Goal: Information Seeking & Learning: Learn about a topic

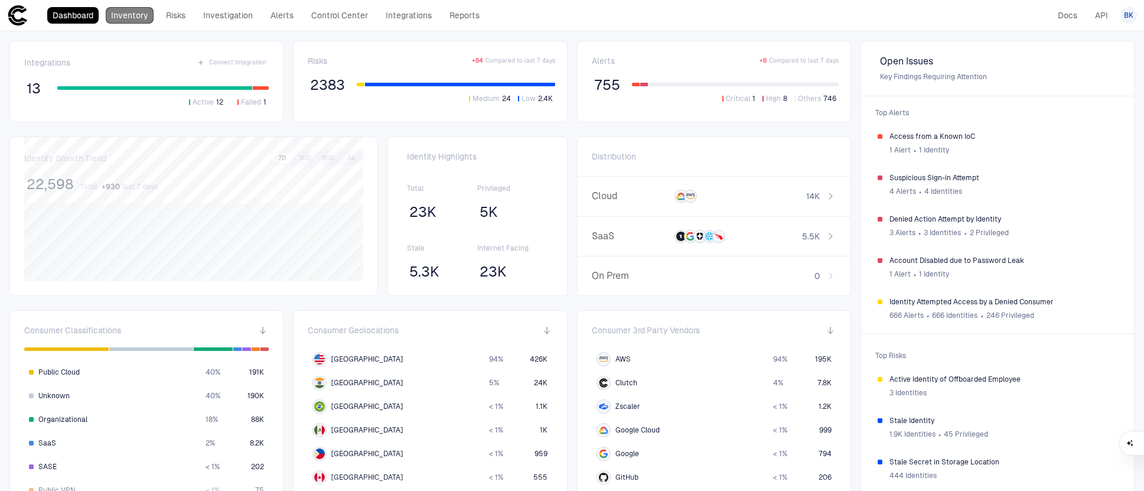
click at [127, 16] on link "Inventory" at bounding box center [130, 15] width 48 height 17
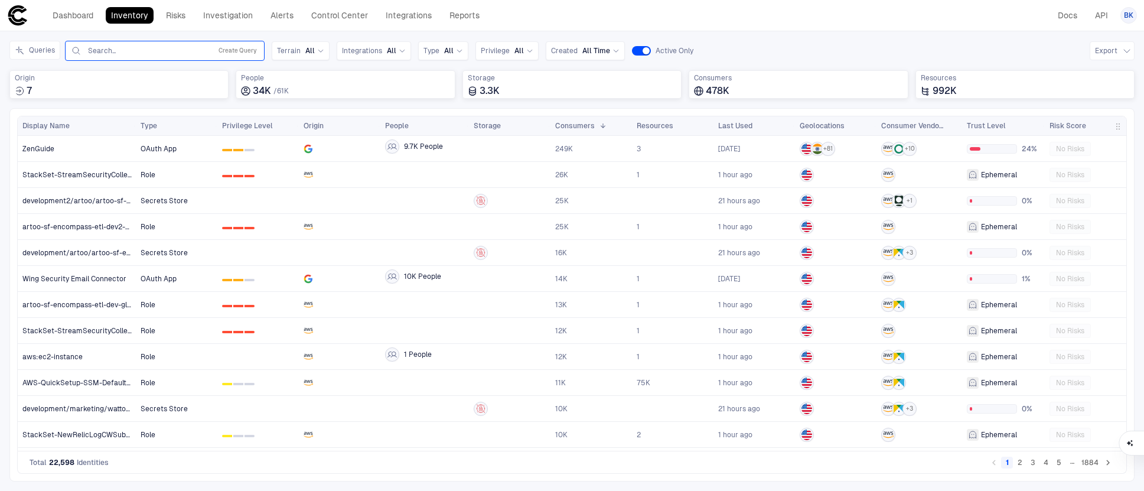
click at [165, 51] on input "text" at bounding box center [147, 50] width 120 height 9
type input "*******"
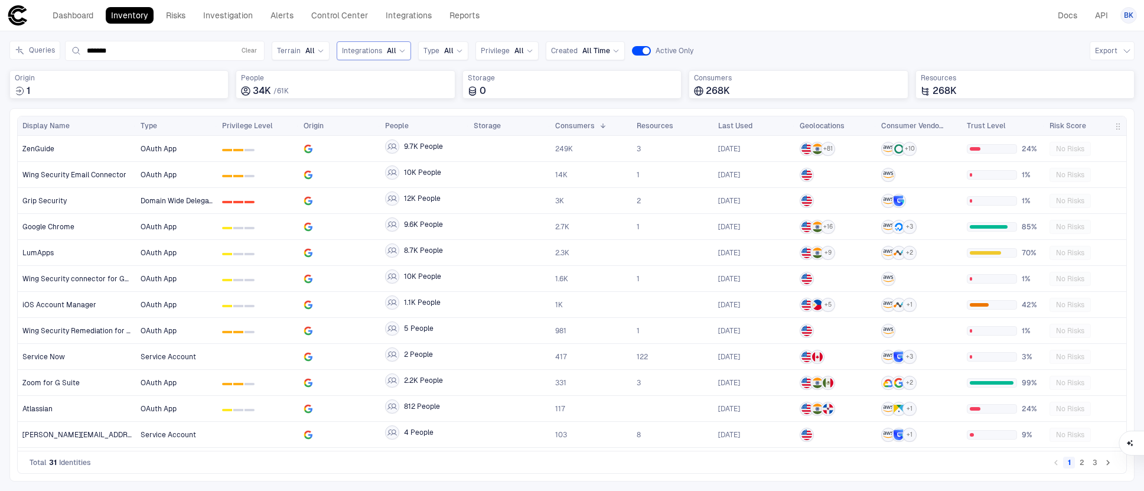
click at [380, 51] on div "Integrations All" at bounding box center [374, 50] width 64 height 9
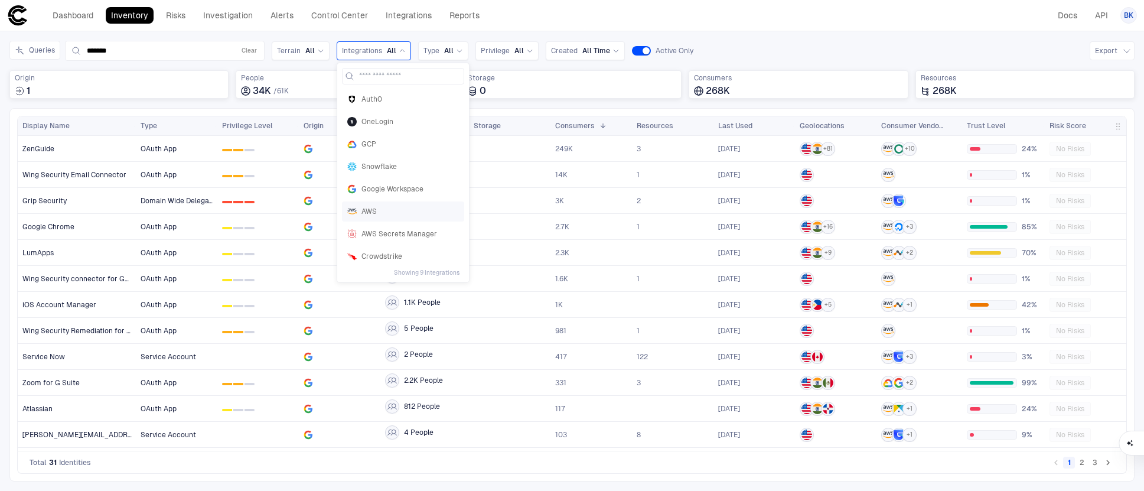
click at [368, 211] on span "AWS" at bounding box center [409, 211] width 97 height 9
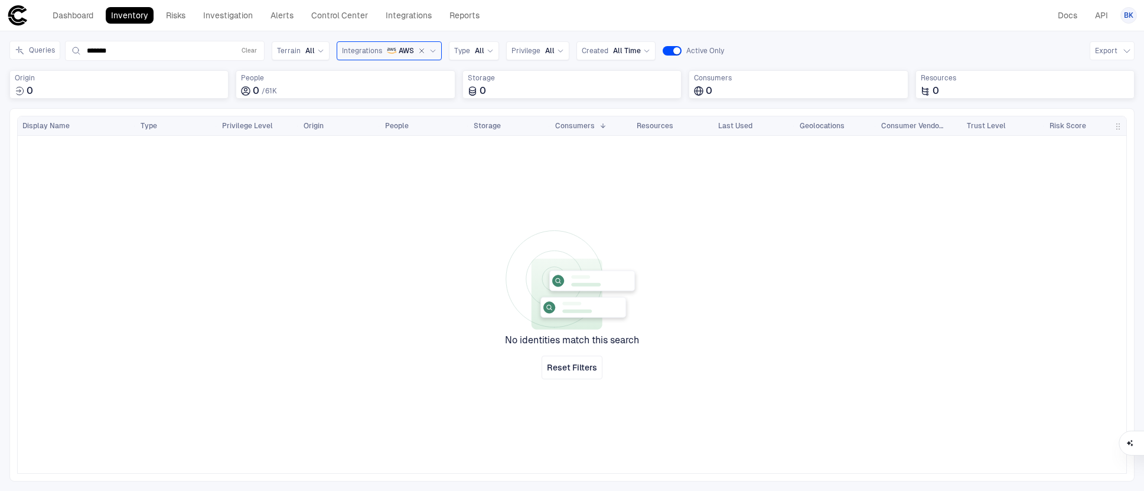
click at [399, 50] on span "AWS" at bounding box center [406, 50] width 15 height 9
click at [187, 227] on div at bounding box center [631, 304] width 990 height 337
click at [231, 18] on link "Investigation" at bounding box center [228, 15] width 60 height 17
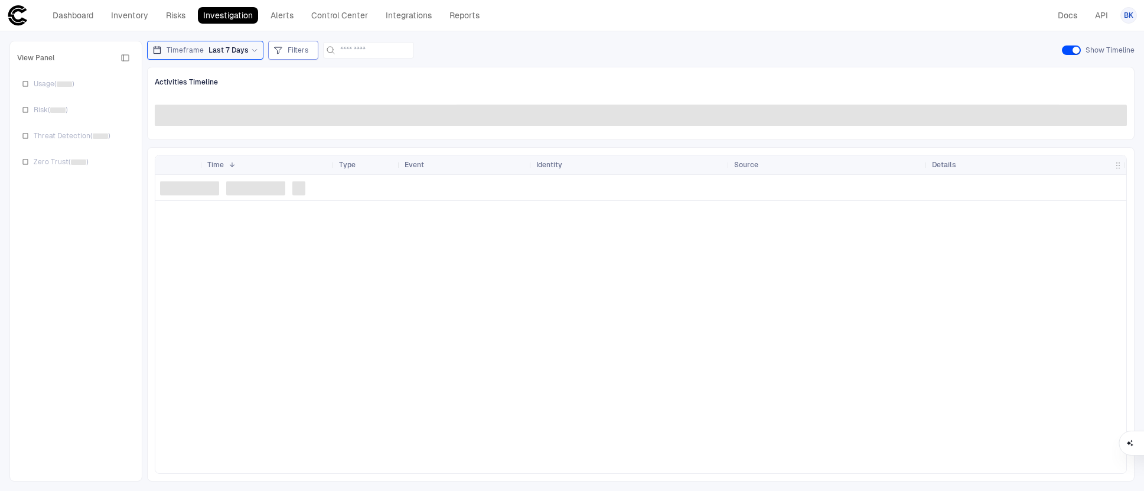
click at [288, 50] on span "Filters" at bounding box center [298, 49] width 21 height 9
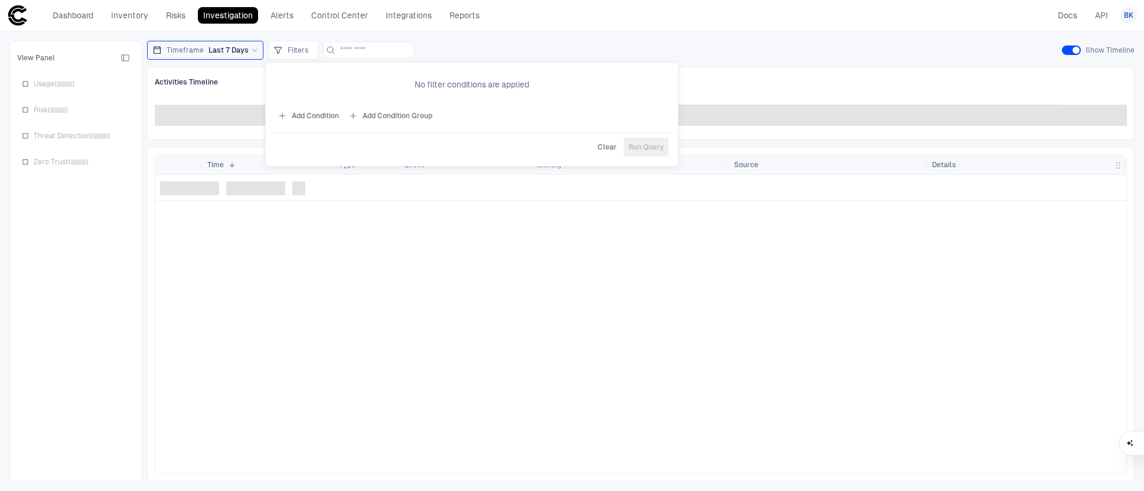
click at [298, 115] on button "Add Condition" at bounding box center [308, 115] width 66 height 19
click at [341, 81] on span "Event: ID" at bounding box center [336, 81] width 30 height 9
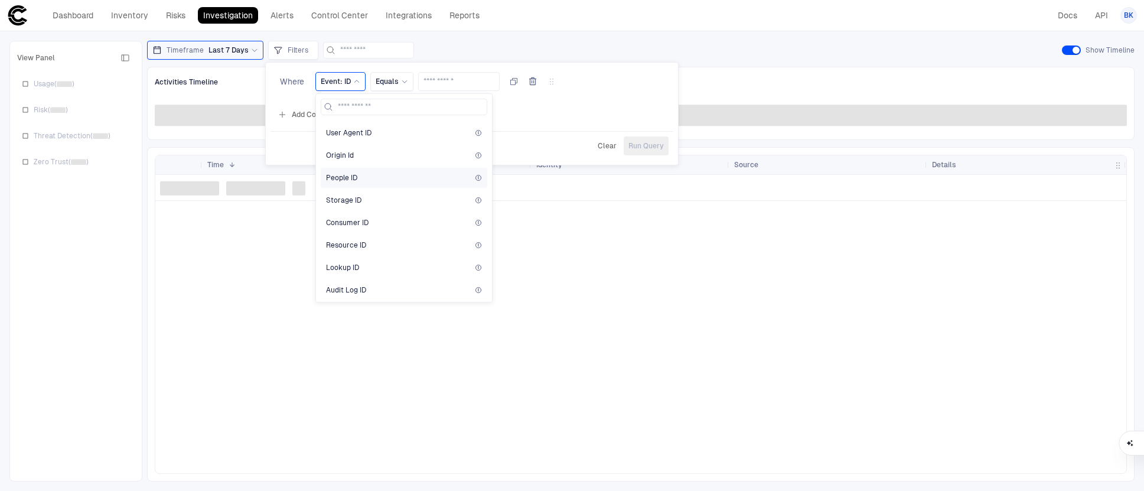
scroll to position [129, 0]
click at [358, 181] on div "People ID" at bounding box center [404, 176] width 156 height 9
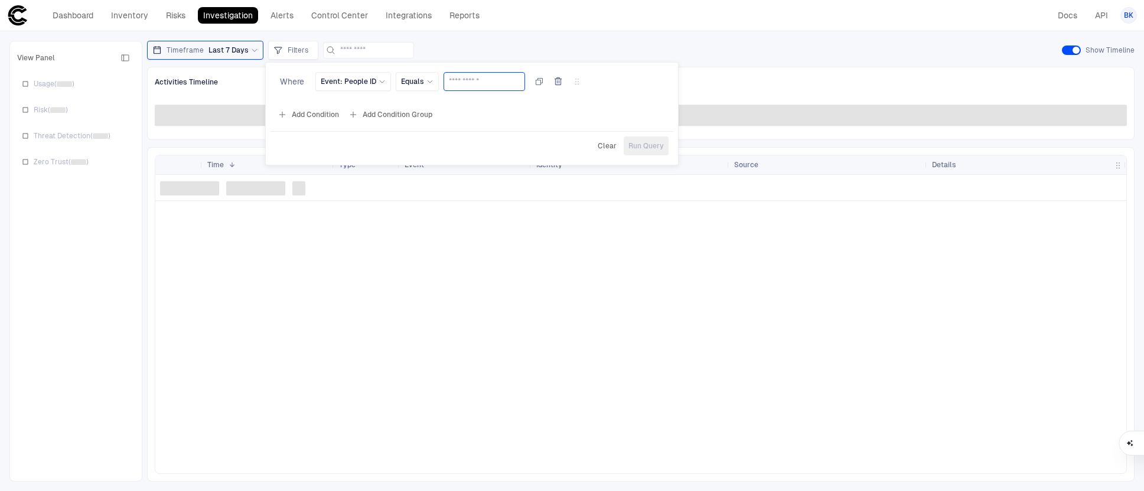
click at [492, 76] on input "text" at bounding box center [484, 82] width 71 height 18
click at [488, 83] on input "text" at bounding box center [484, 82] width 71 height 18
click at [138, 19] on div at bounding box center [572, 245] width 1144 height 491
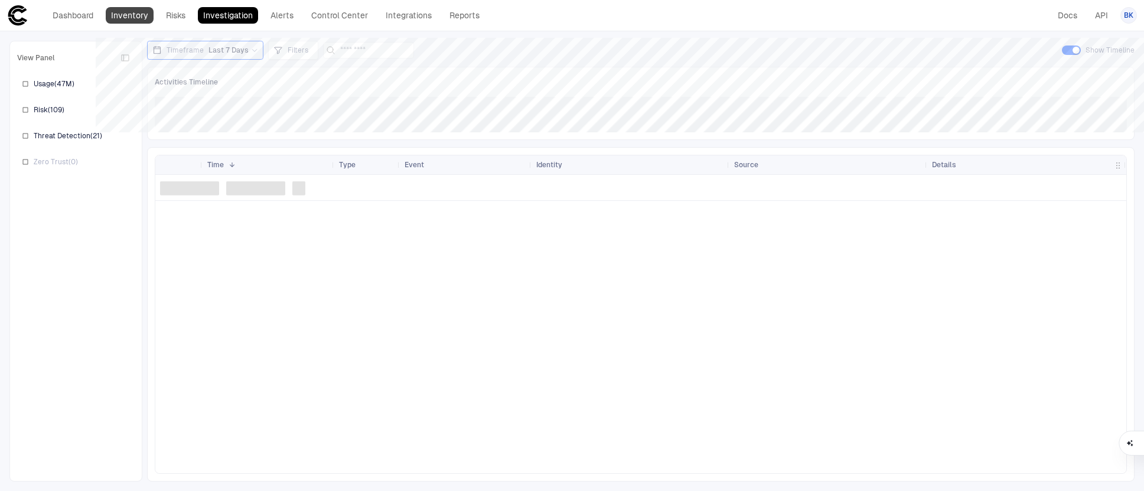
click at [133, 14] on link "Inventory" at bounding box center [130, 15] width 48 height 17
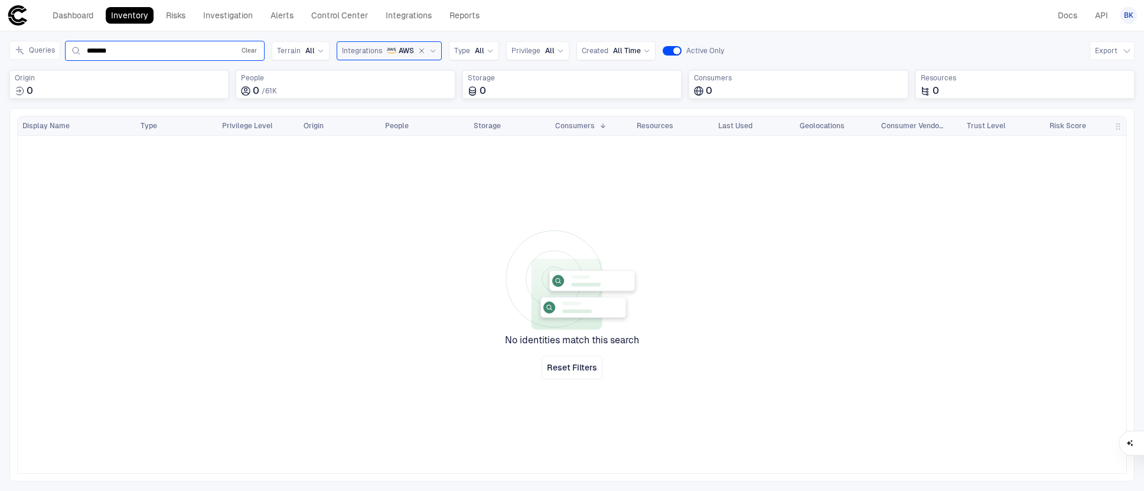
click at [245, 48] on button "Clear" at bounding box center [249, 51] width 20 height 14
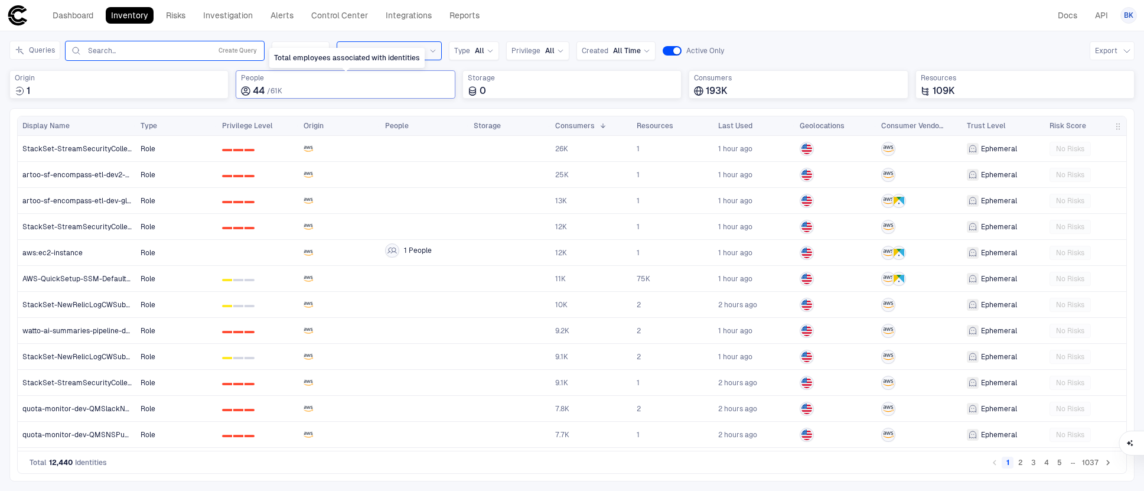
click at [289, 87] on div "44 / 61K" at bounding box center [345, 91] width 208 height 12
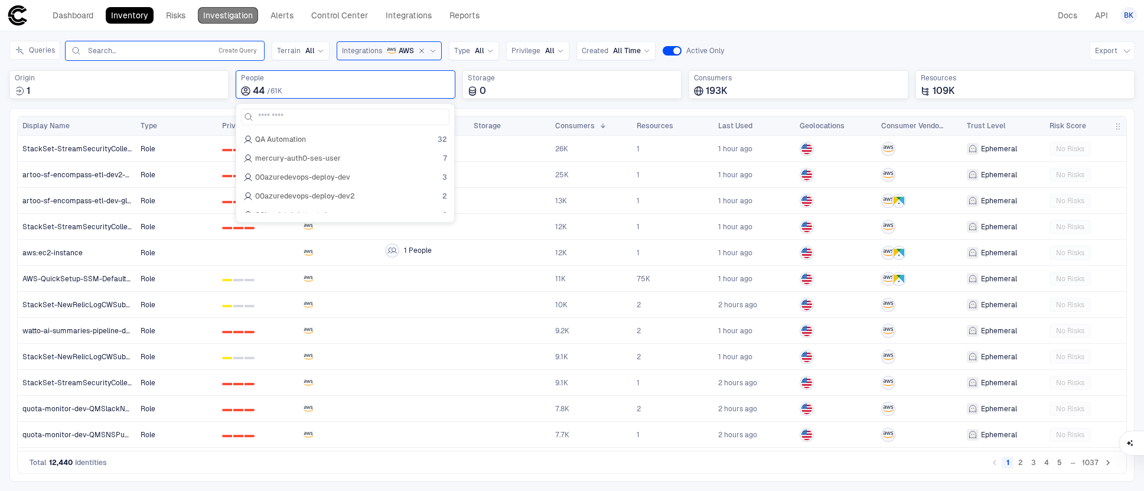
click at [225, 18] on link "Investigation" at bounding box center [228, 15] width 60 height 17
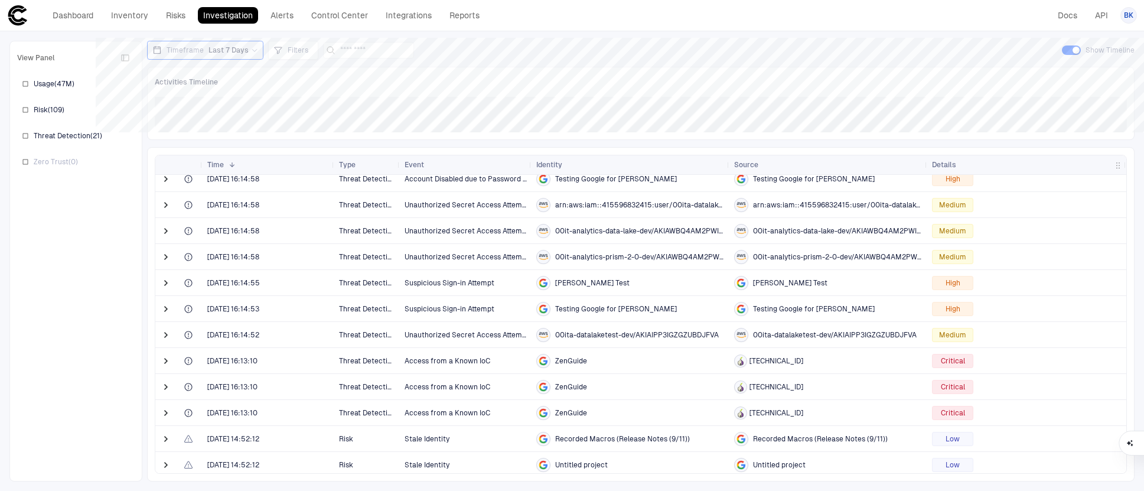
scroll to position [5, 0]
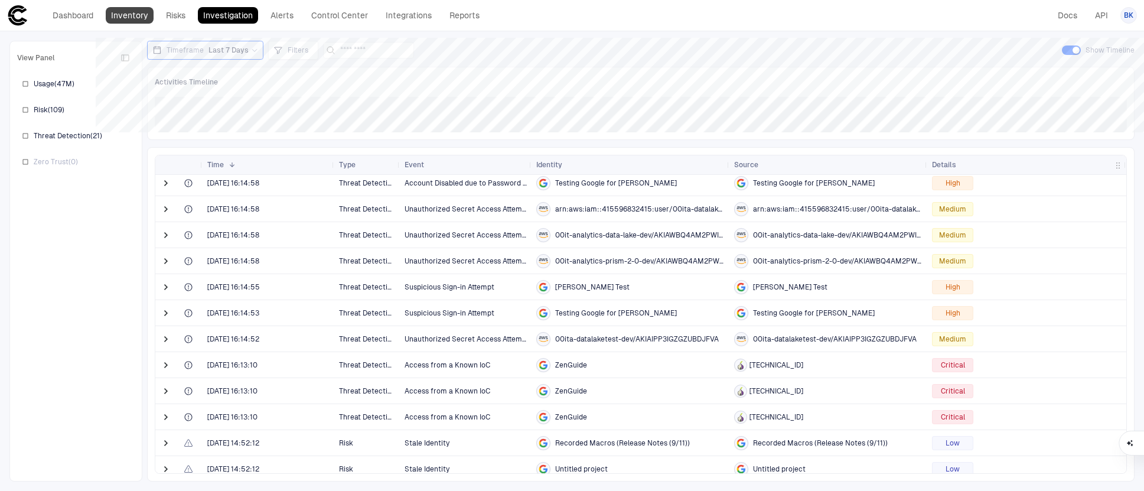
click at [116, 11] on link "Inventory" at bounding box center [130, 15] width 48 height 17
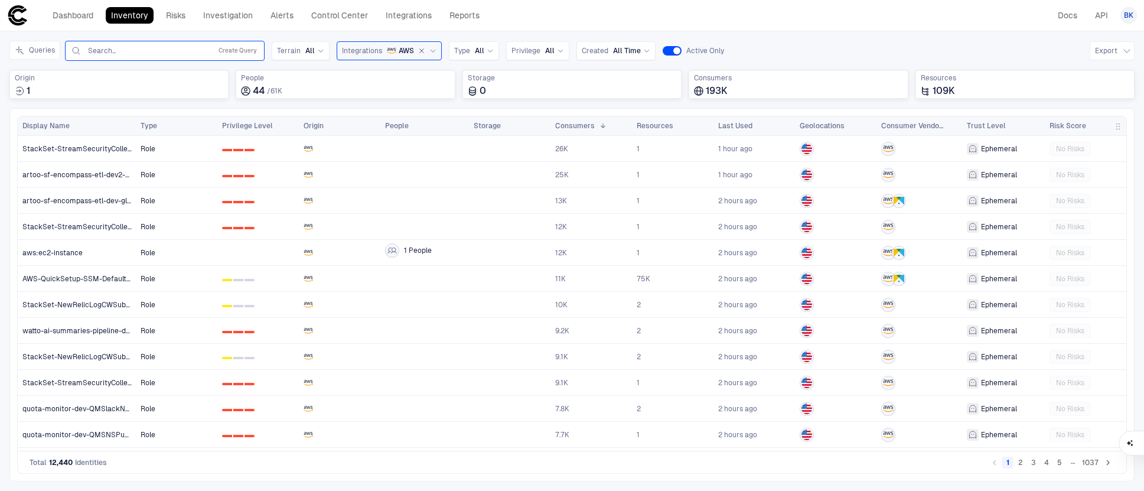
click at [164, 52] on input "text" at bounding box center [147, 50] width 120 height 9
type input "*****"
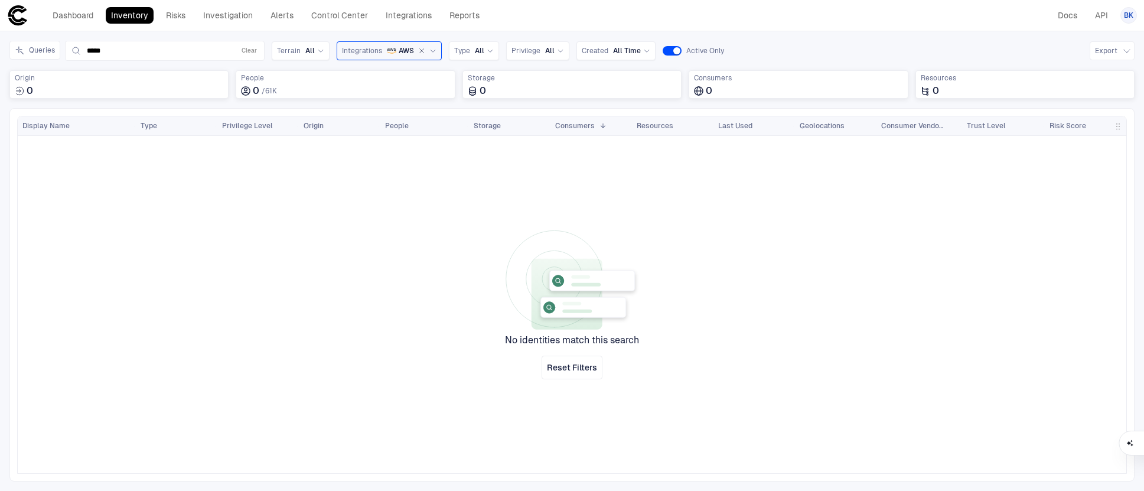
click at [420, 50] on icon "button" at bounding box center [422, 51] width 4 height 4
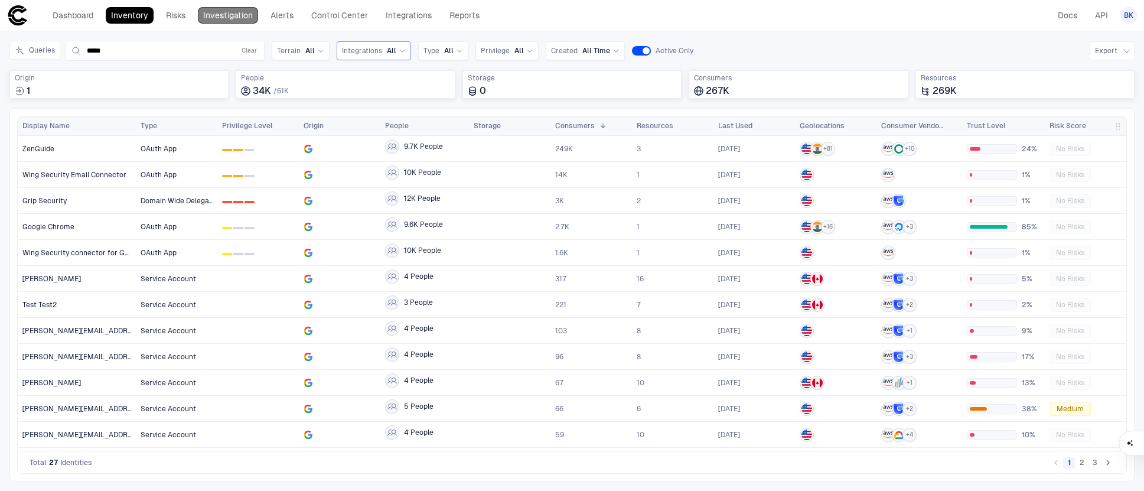
click at [215, 18] on link "Investigation" at bounding box center [228, 15] width 60 height 17
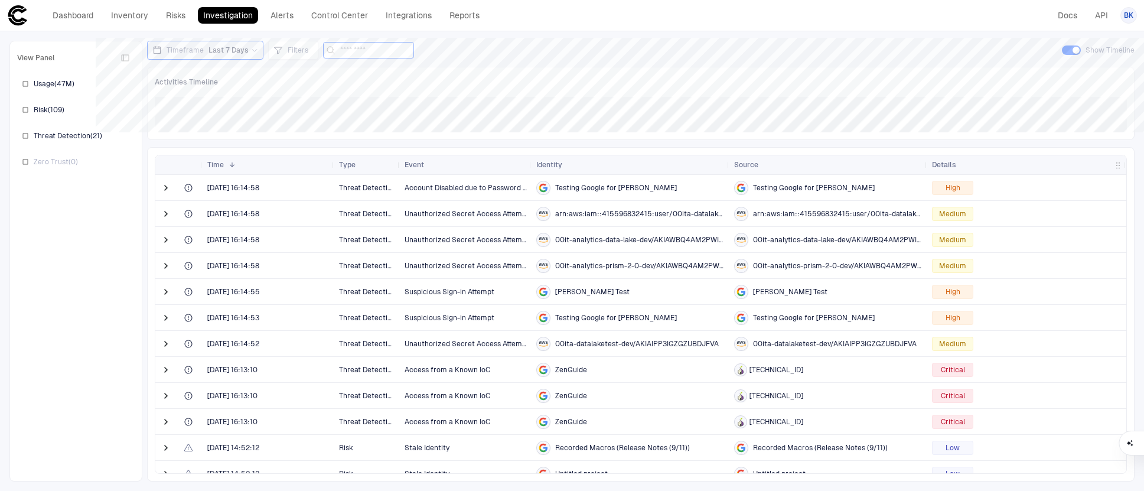
click at [349, 48] on input at bounding box center [375, 50] width 71 height 15
type input "*****"
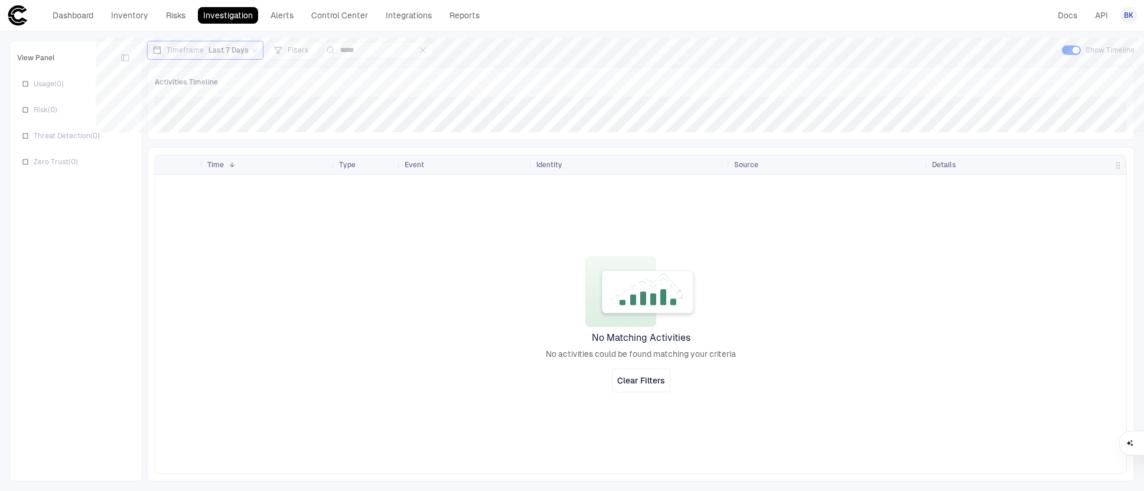
click at [228, 47] on span "Last 7 Days" at bounding box center [228, 49] width 40 height 9
click at [188, 151] on span "Last 30 Days" at bounding box center [185, 151] width 43 height 9
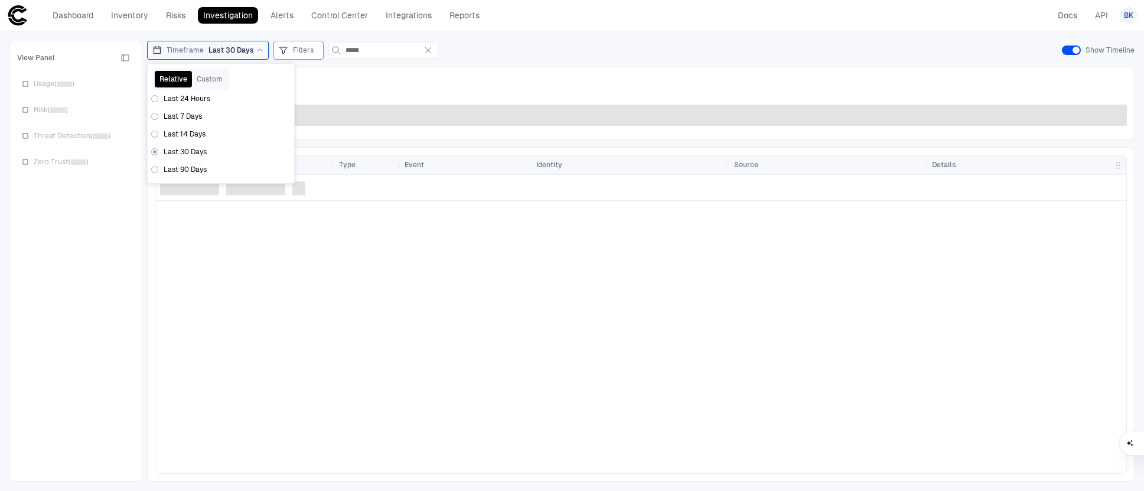
click at [293, 51] on span "Filters" at bounding box center [303, 49] width 21 height 9
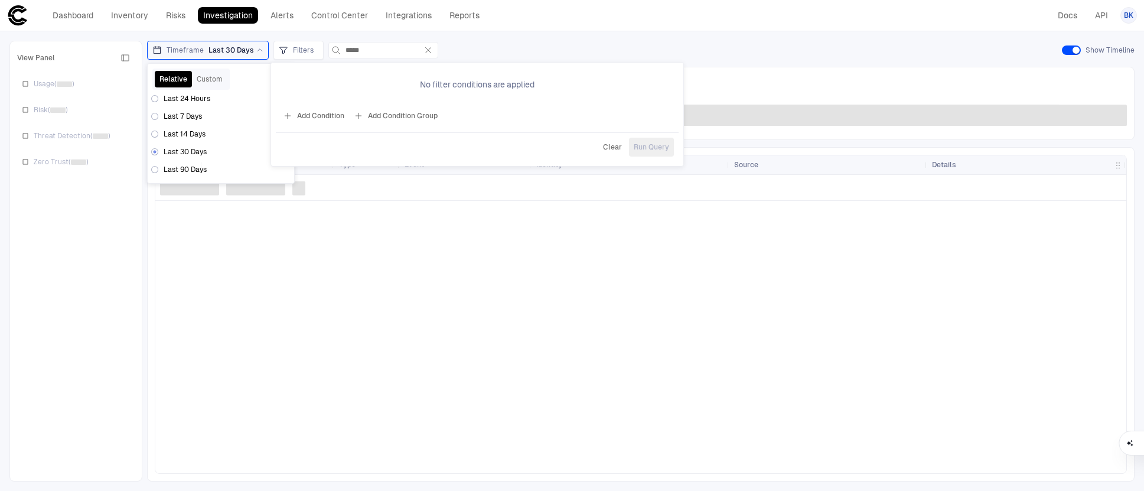
click at [310, 115] on button "Add Condition" at bounding box center [313, 115] width 66 height 19
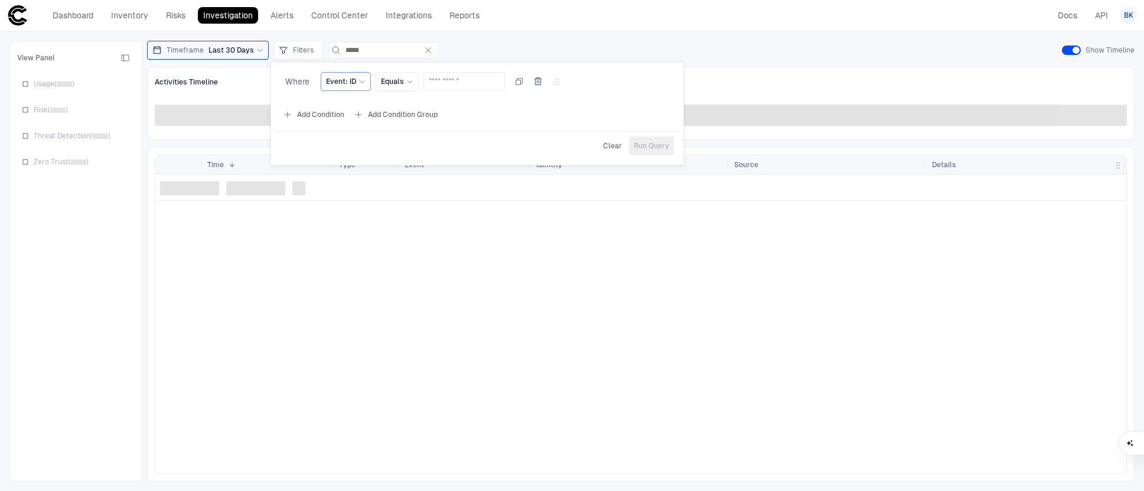
click at [348, 80] on span "Event: ID" at bounding box center [341, 81] width 30 height 9
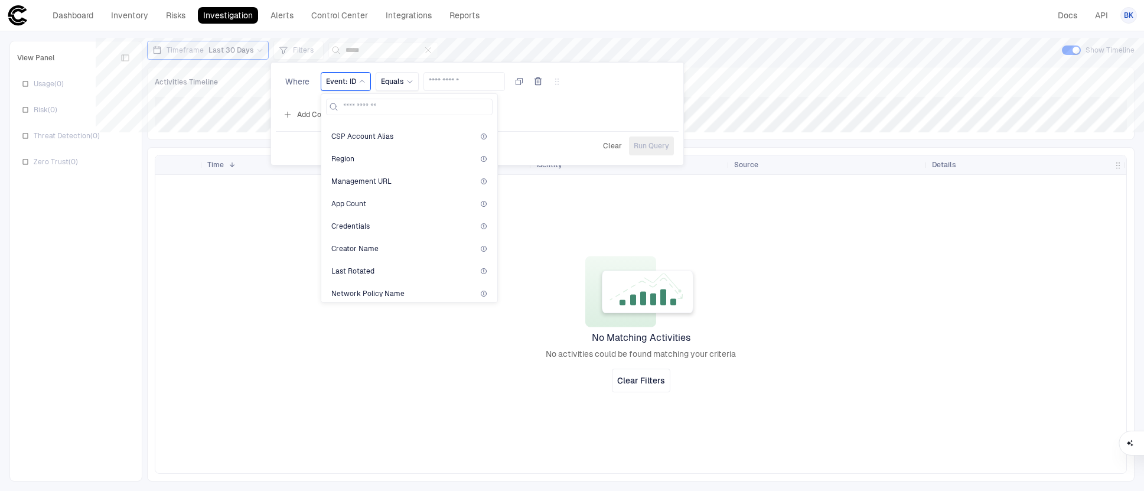
scroll to position [553, 0]
click at [128, 14] on div at bounding box center [572, 245] width 1144 height 491
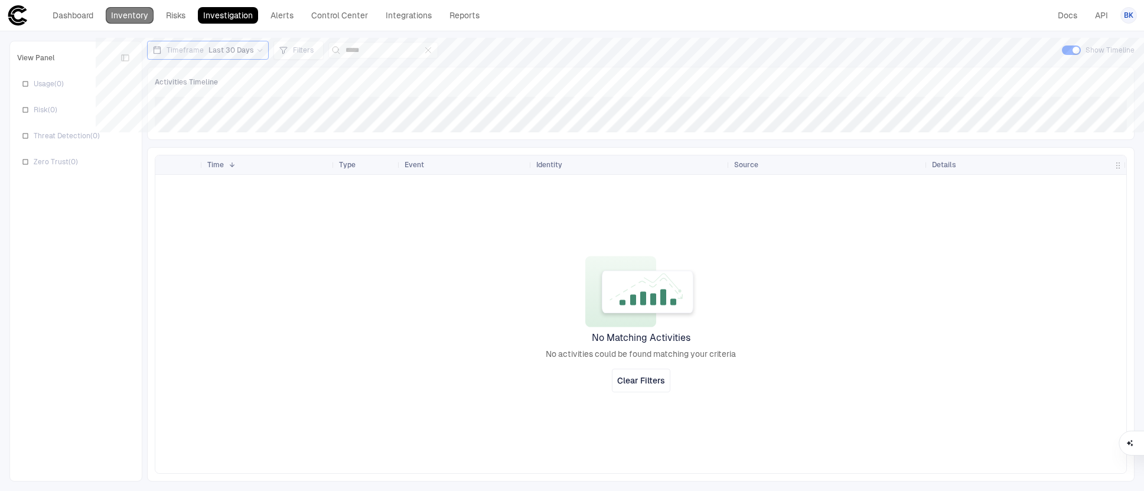
click at [132, 15] on link "Inventory" at bounding box center [130, 15] width 48 height 17
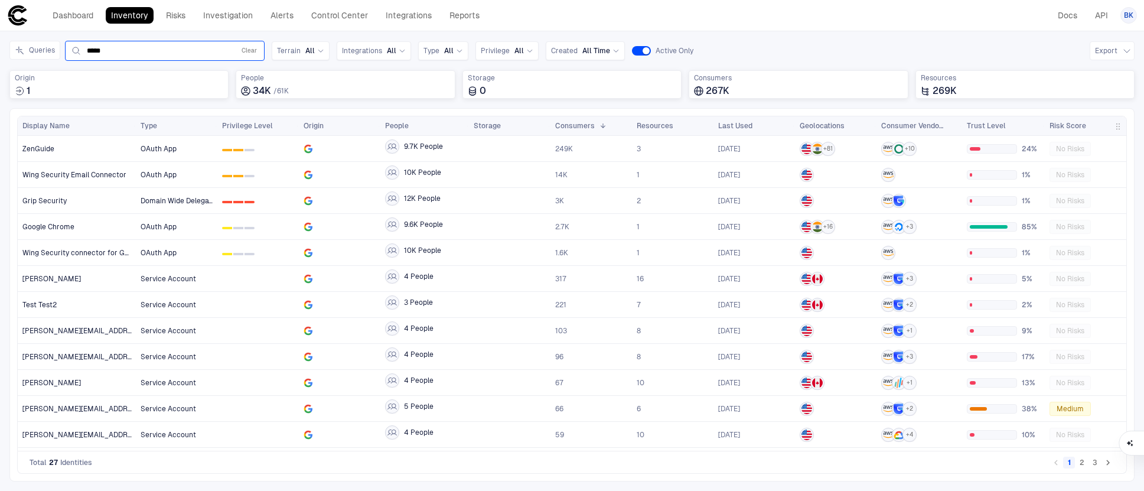
click at [190, 54] on input "*****" at bounding box center [158, 50] width 143 height 9
click at [374, 54] on span "Integrations" at bounding box center [362, 50] width 40 height 9
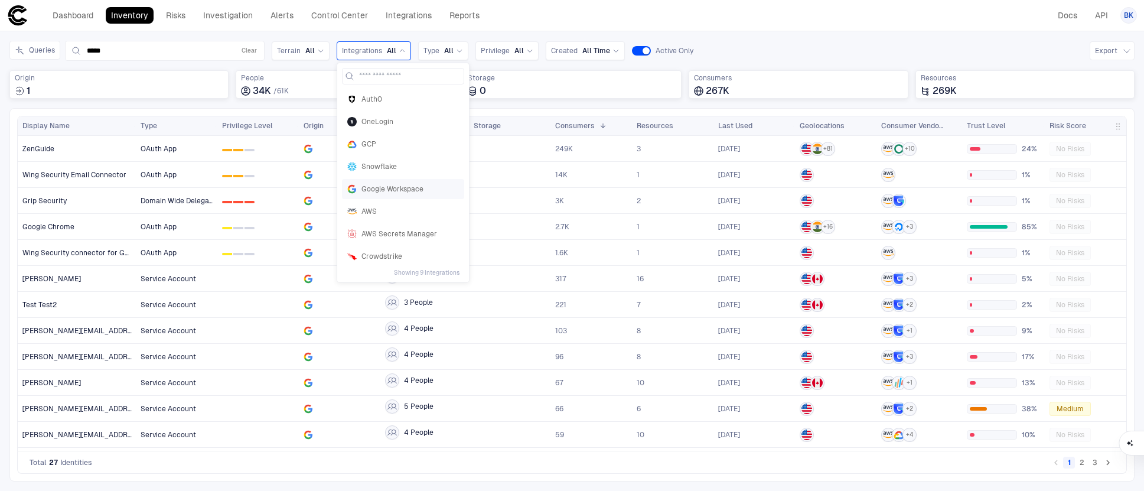
click at [383, 196] on div "Google Workspace" at bounding box center [403, 189] width 122 height 20
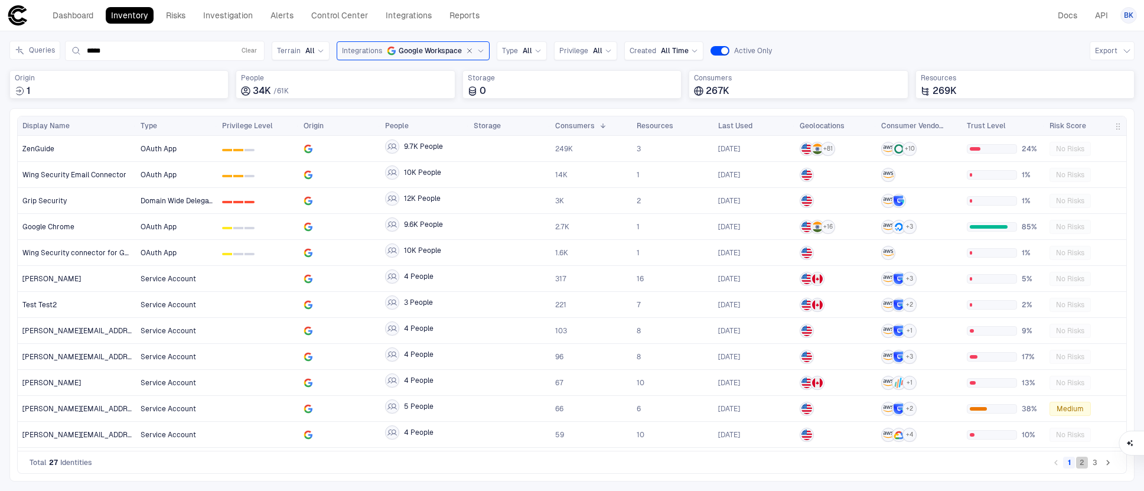
click at [1079, 461] on button "2" at bounding box center [1082, 462] width 12 height 12
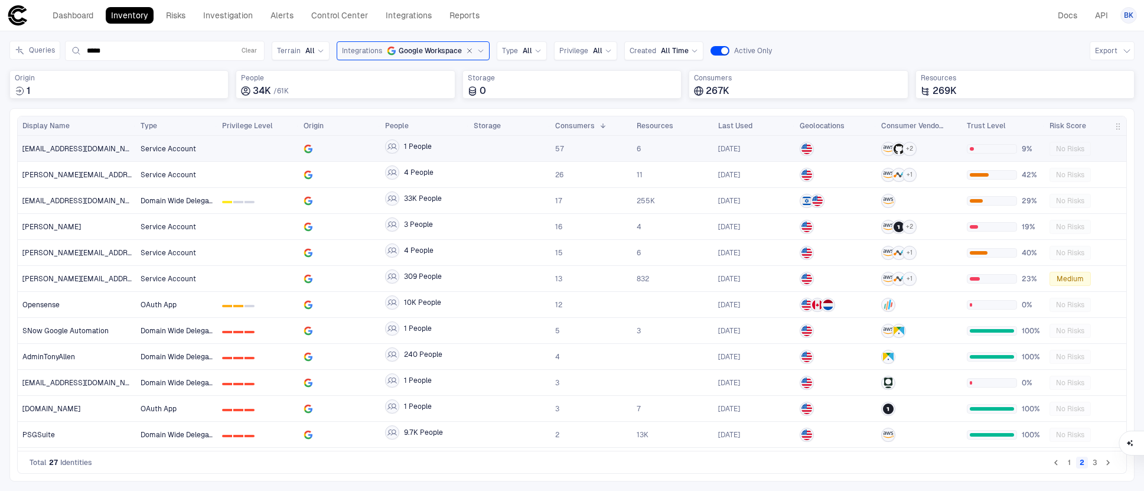
click at [66, 148] on span "00gam@pnmac.com" at bounding box center [76, 148] width 109 height 9
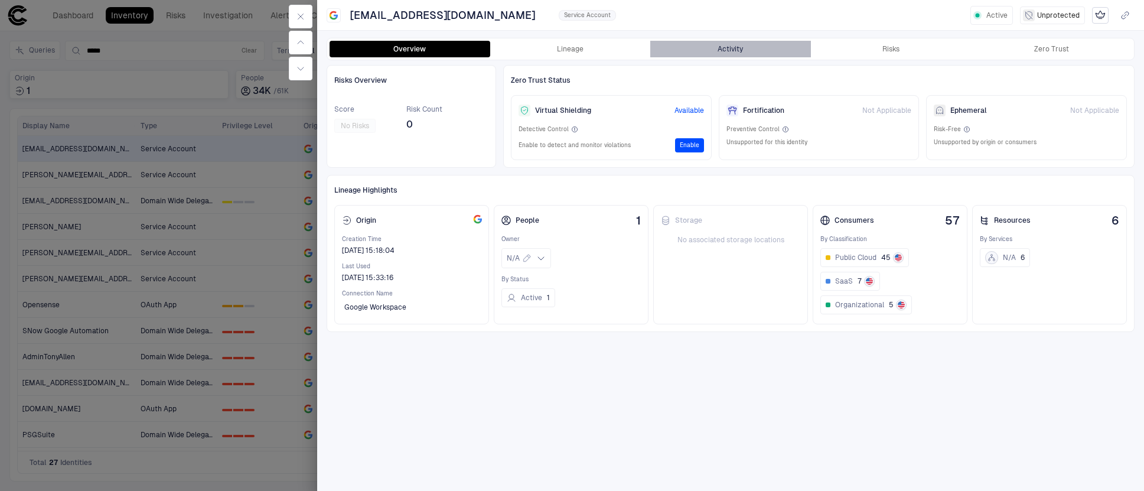
click at [729, 49] on button "Activity" at bounding box center [730, 49] width 161 height 17
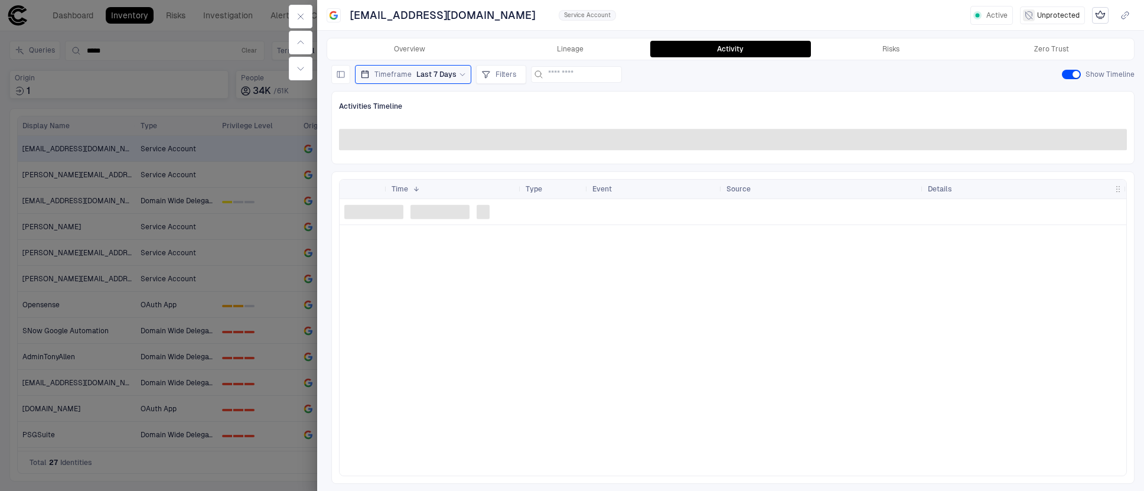
click at [445, 77] on span "Last 7 Days" at bounding box center [436, 74] width 40 height 9
click at [383, 195] on span "Last 90 Days" at bounding box center [392, 193] width 43 height 9
click at [576, 277] on div at bounding box center [732, 337] width 786 height 276
click at [734, 49] on button "Activity" at bounding box center [730, 49] width 161 height 17
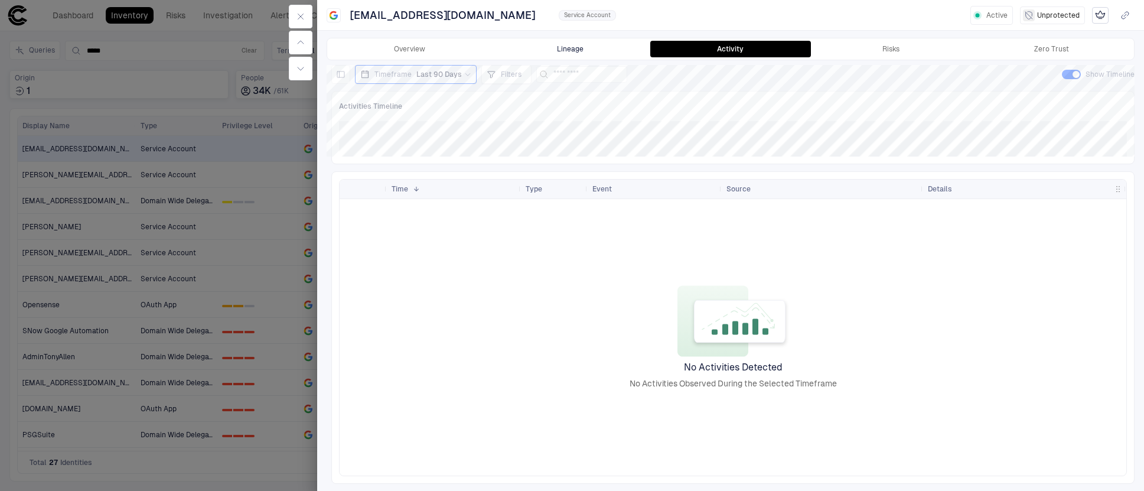
click at [586, 51] on button "Lineage" at bounding box center [570, 49] width 161 height 17
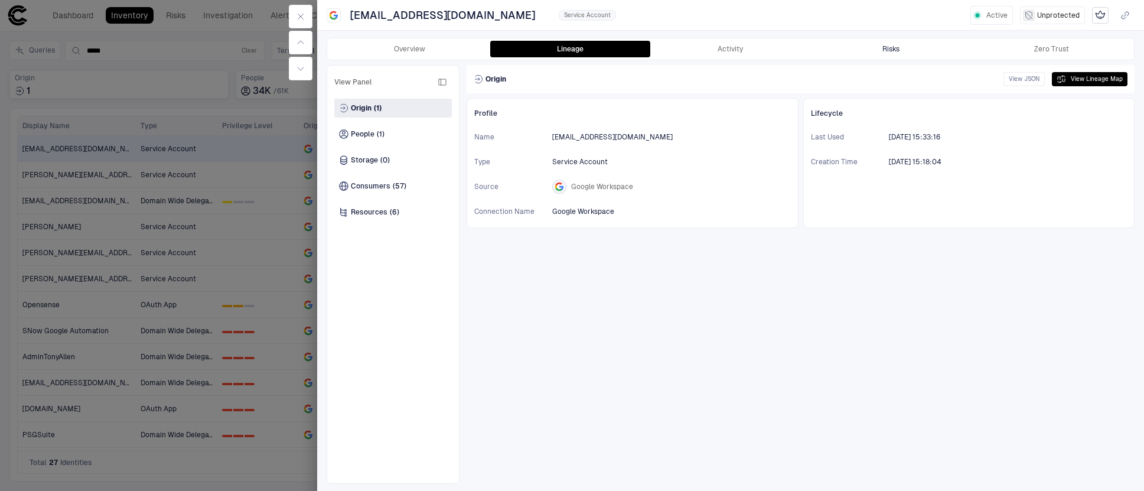
click at [908, 51] on button "Risks" at bounding box center [891, 49] width 161 height 17
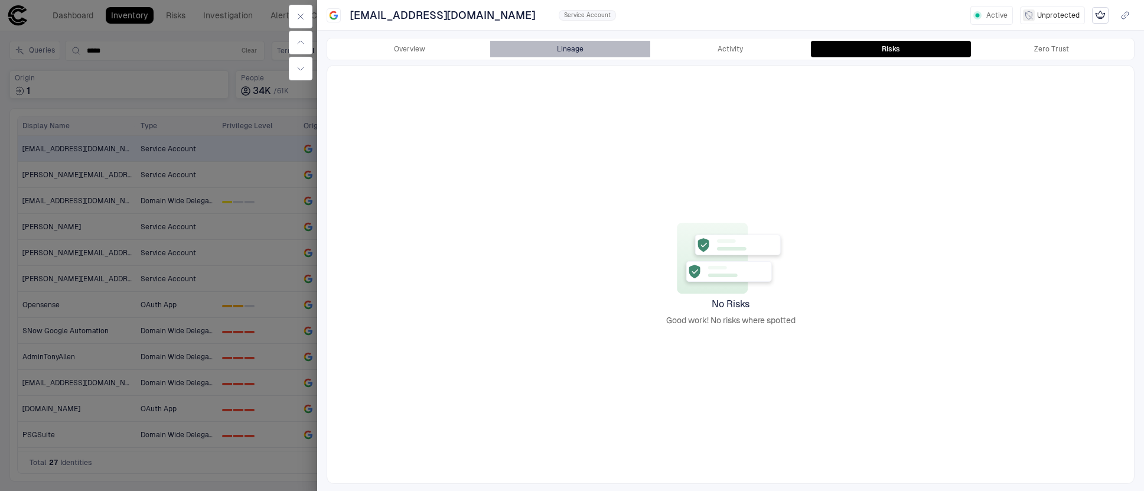
click at [580, 50] on button "Lineage" at bounding box center [570, 49] width 161 height 17
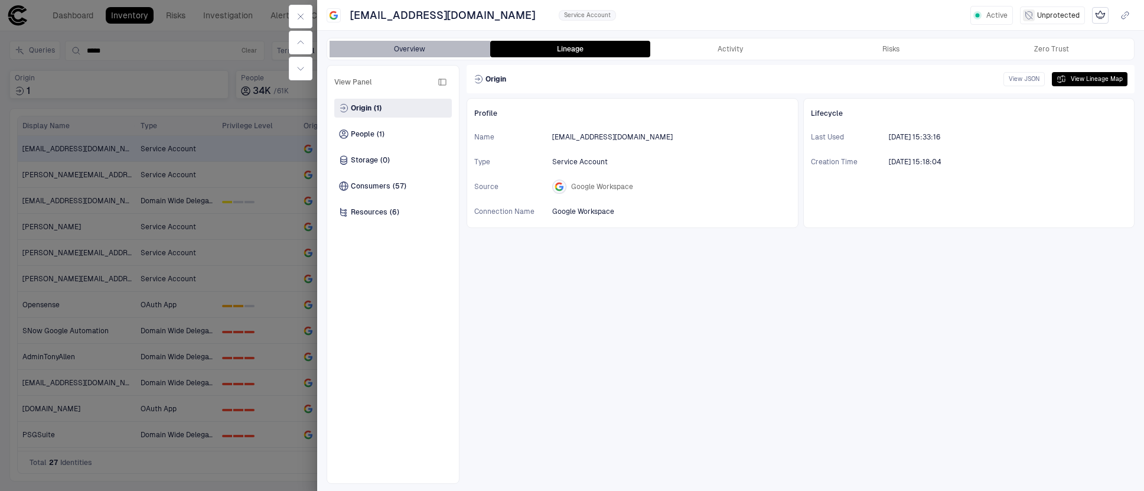
click at [388, 43] on button "Overview" at bounding box center [409, 49] width 161 height 17
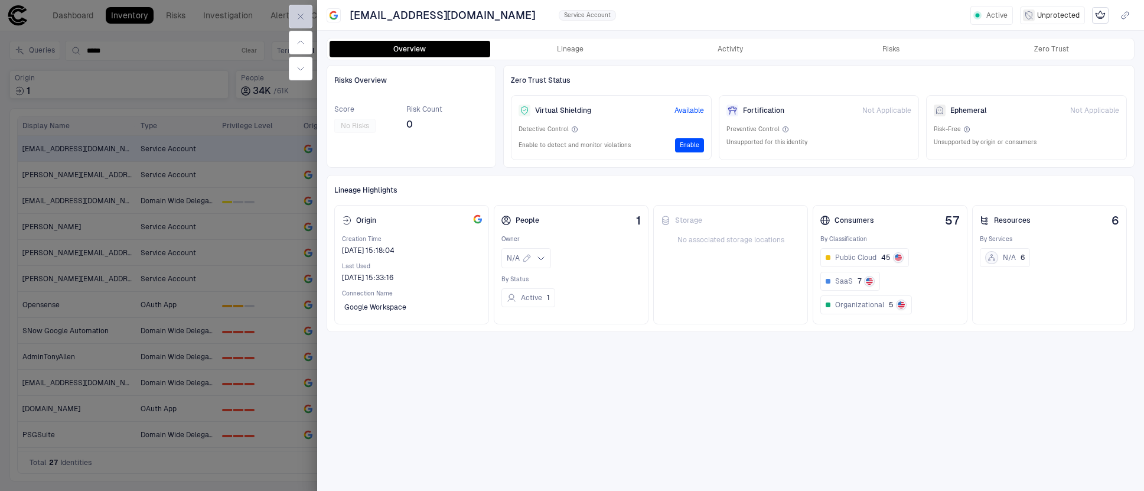
click at [306, 16] on button "button" at bounding box center [301, 17] width 24 height 24
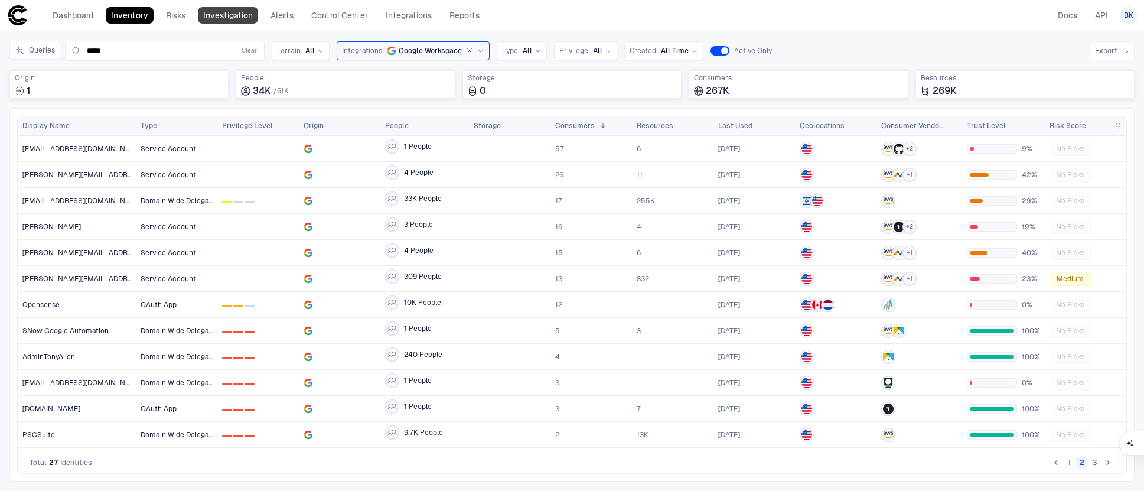
click at [239, 17] on link "Investigation" at bounding box center [228, 15] width 60 height 17
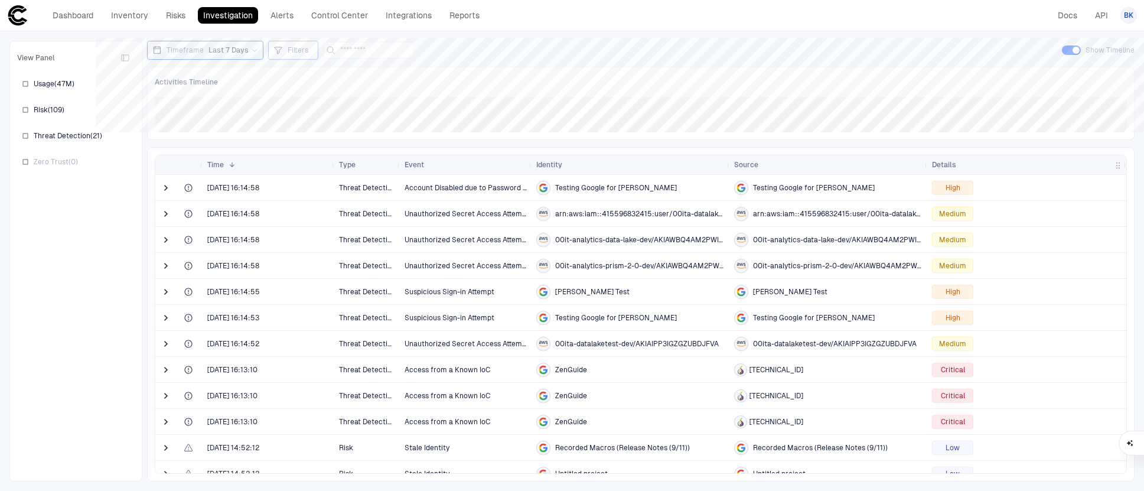
click at [310, 53] on div "Filters" at bounding box center [293, 50] width 50 height 19
click at [312, 116] on button "Add Condition" at bounding box center [308, 115] width 66 height 19
click at [350, 83] on span "Event: ID" at bounding box center [336, 81] width 30 height 9
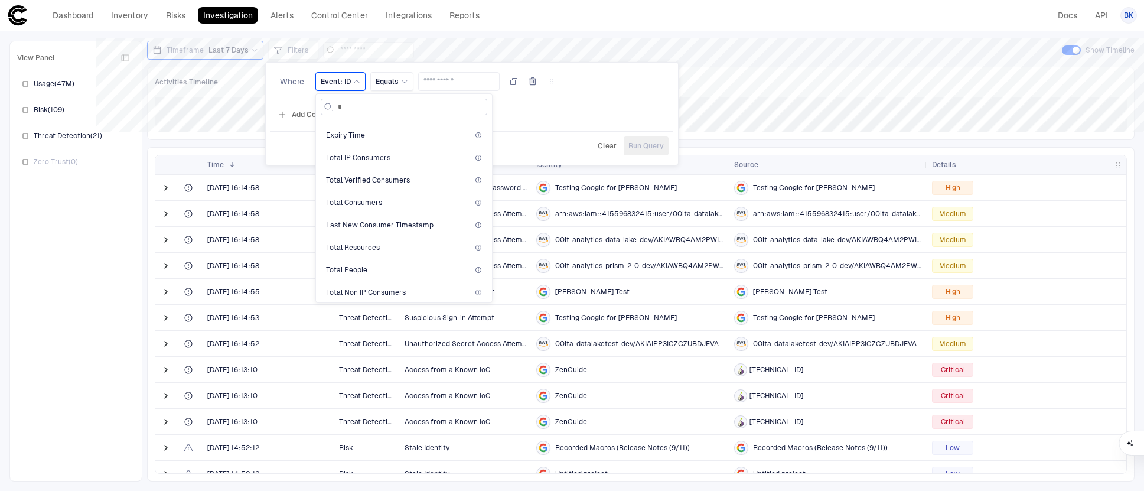
scroll to position [19, 0]
type input "****"
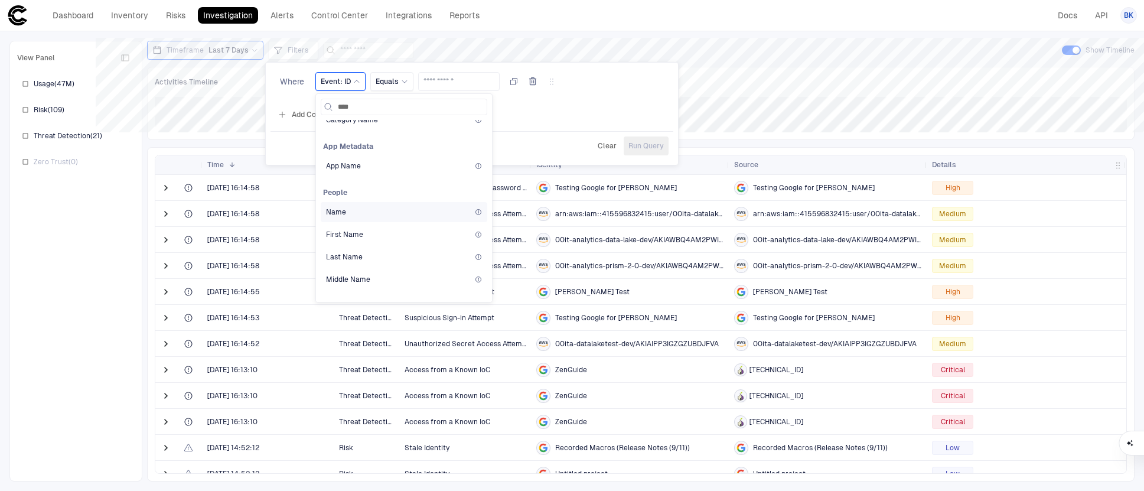
scroll to position [709, 0]
click at [437, 205] on div "Name" at bounding box center [404, 208] width 156 height 9
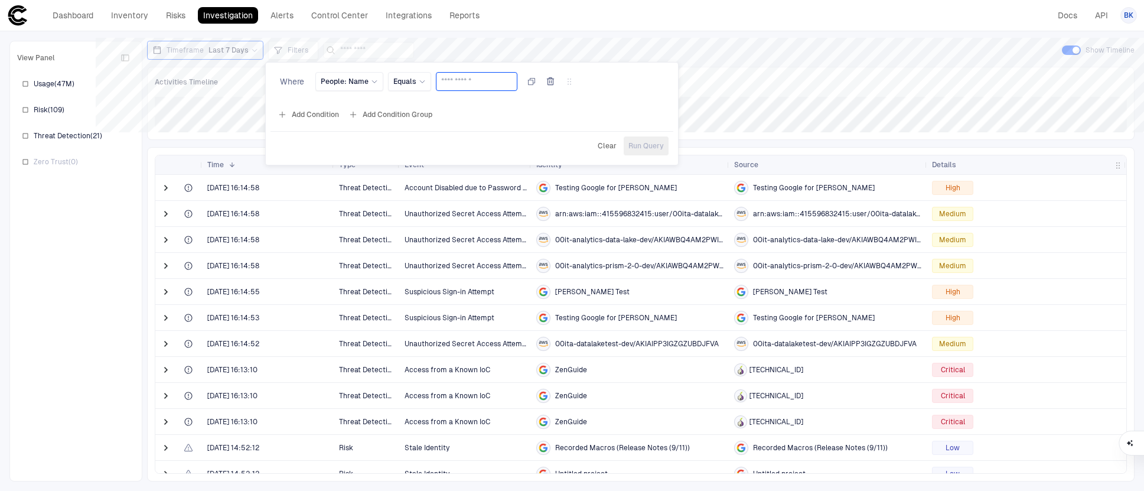
click at [458, 83] on input "text" at bounding box center [476, 82] width 71 height 18
paste input "**********"
click at [501, 81] on input "**********" at bounding box center [484, 82] width 86 height 18
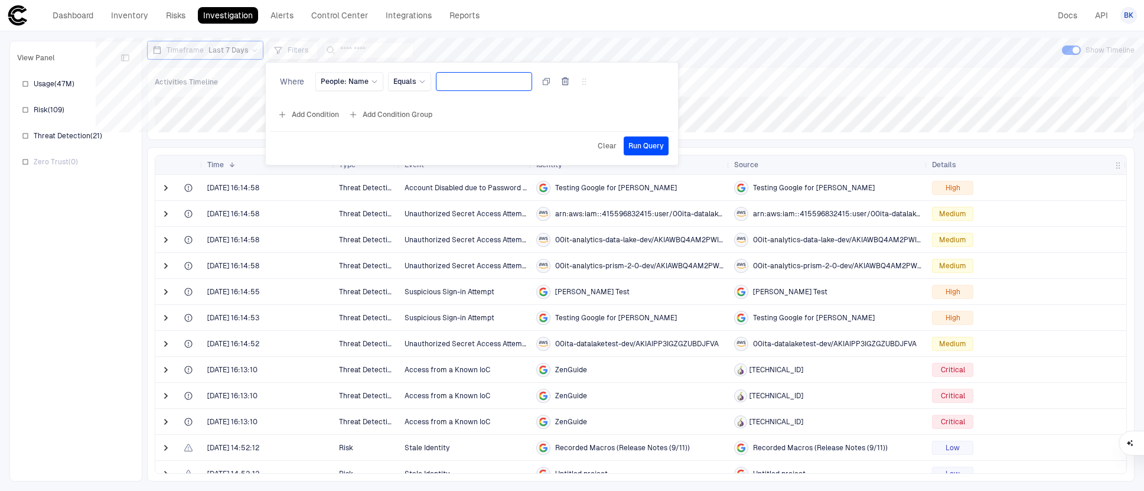
click at [501, 81] on input "**********" at bounding box center [484, 82] width 86 height 18
type input "**********"
click at [646, 145] on span "Run Query" at bounding box center [645, 145] width 35 height 9
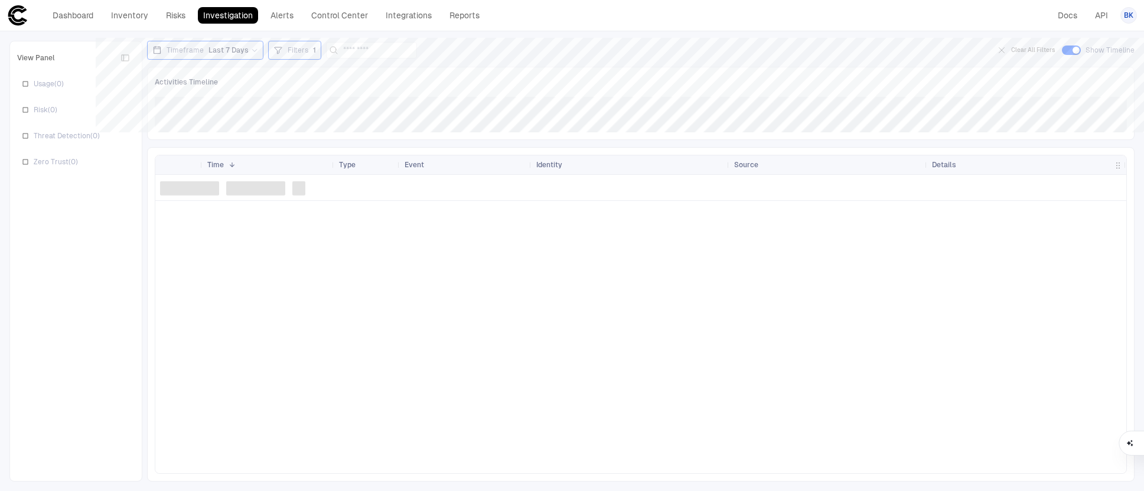
click at [238, 50] on span "Last 7 Days" at bounding box center [228, 49] width 40 height 9
click at [211, 169] on label "Last 90 Days" at bounding box center [213, 170] width 134 height 18
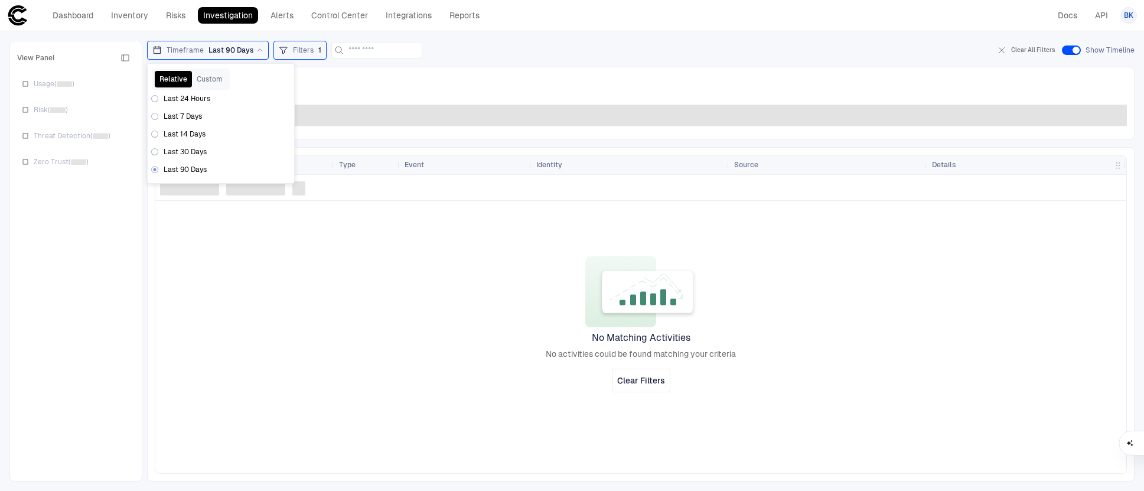
click at [438, 249] on div at bounding box center [640, 324] width 971 height 298
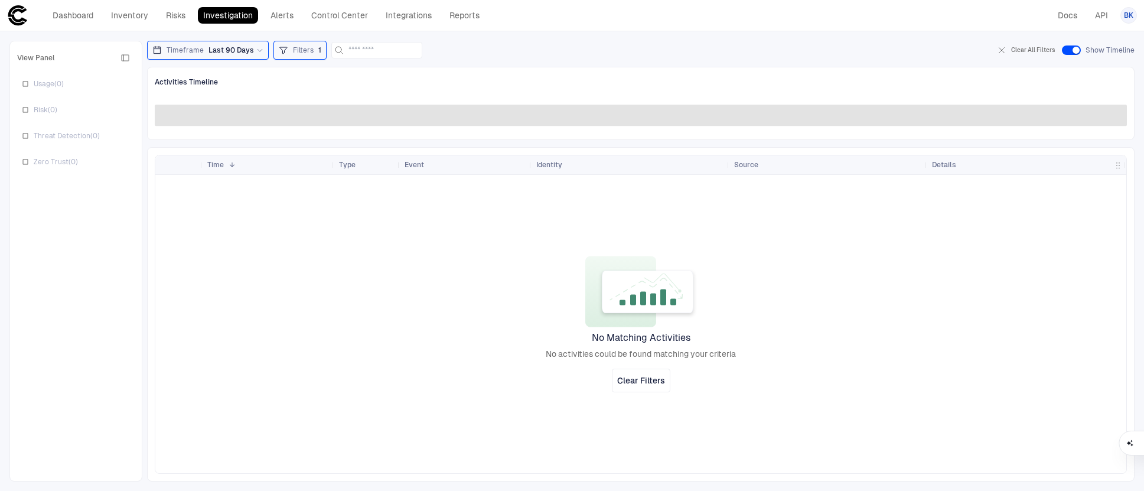
click at [309, 53] on span "Filters" at bounding box center [303, 49] width 21 height 9
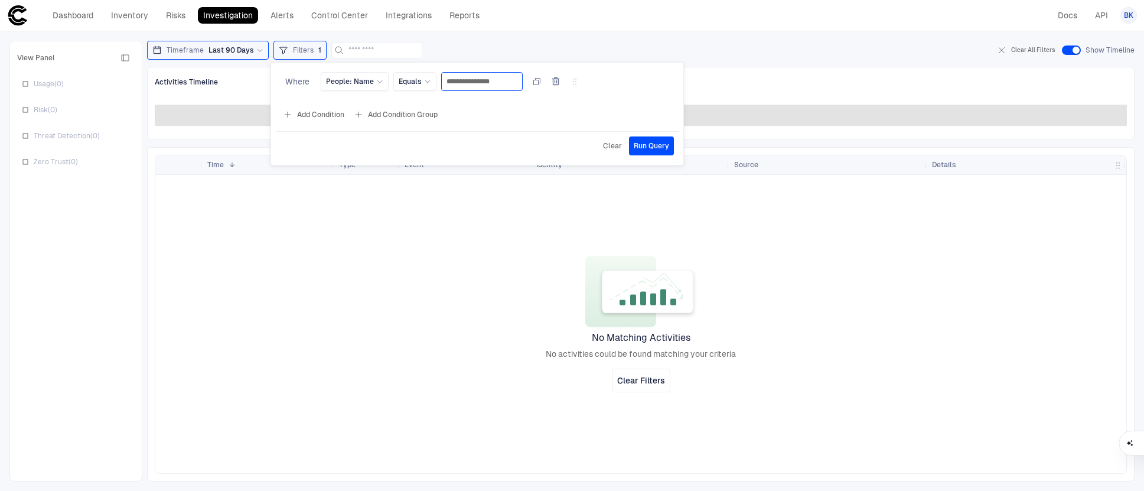
click at [485, 79] on input "**********" at bounding box center [481, 82] width 71 height 18
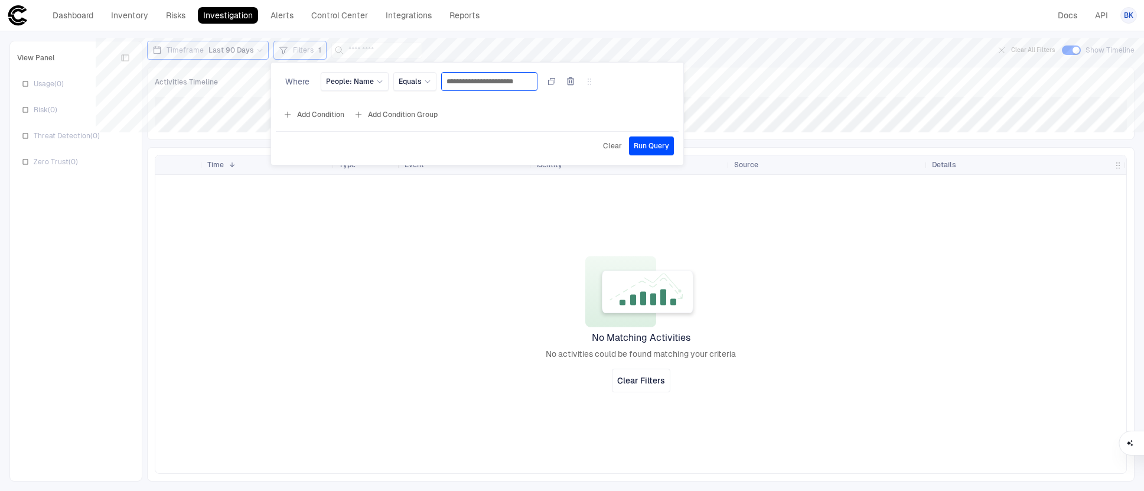
type input "**********"
click at [652, 145] on span "Run Query" at bounding box center [650, 145] width 35 height 9
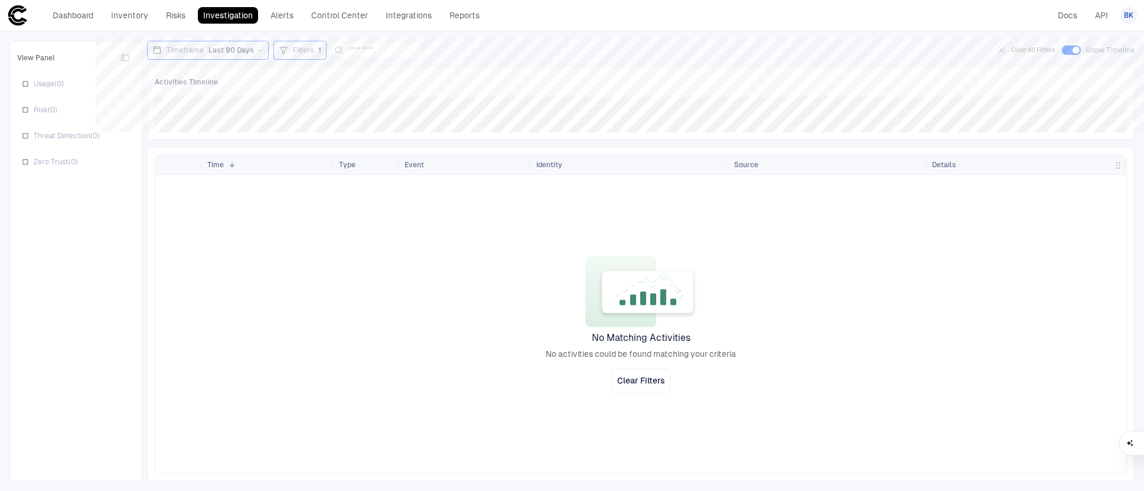
click at [293, 51] on span "Filters" at bounding box center [303, 49] width 21 height 9
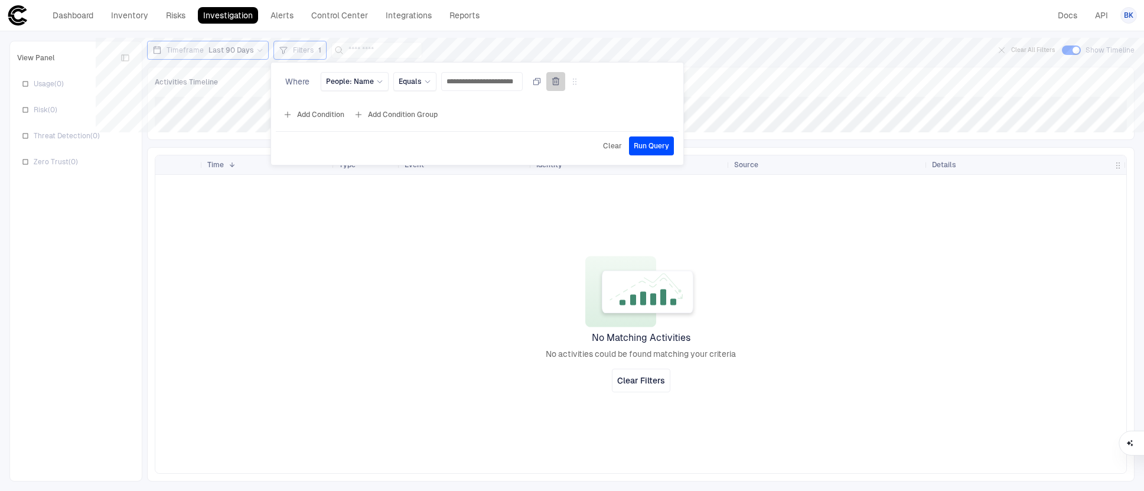
click at [560, 80] on icon "button" at bounding box center [555, 81] width 9 height 9
click at [498, 239] on div at bounding box center [572, 245] width 1144 height 491
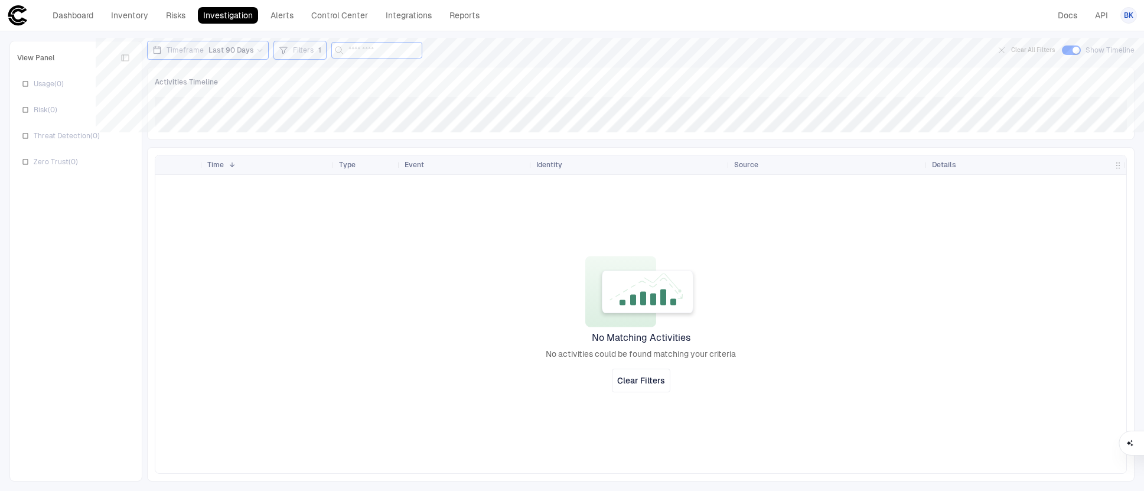
click at [348, 48] on input at bounding box center [383, 50] width 71 height 15
click at [289, 48] on div "Filters 1" at bounding box center [300, 50] width 43 height 13
click at [560, 80] on icon "button" at bounding box center [555, 81] width 9 height 9
click at [360, 222] on div at bounding box center [572, 245] width 1144 height 491
click at [293, 51] on span "Filters" at bounding box center [303, 49] width 21 height 9
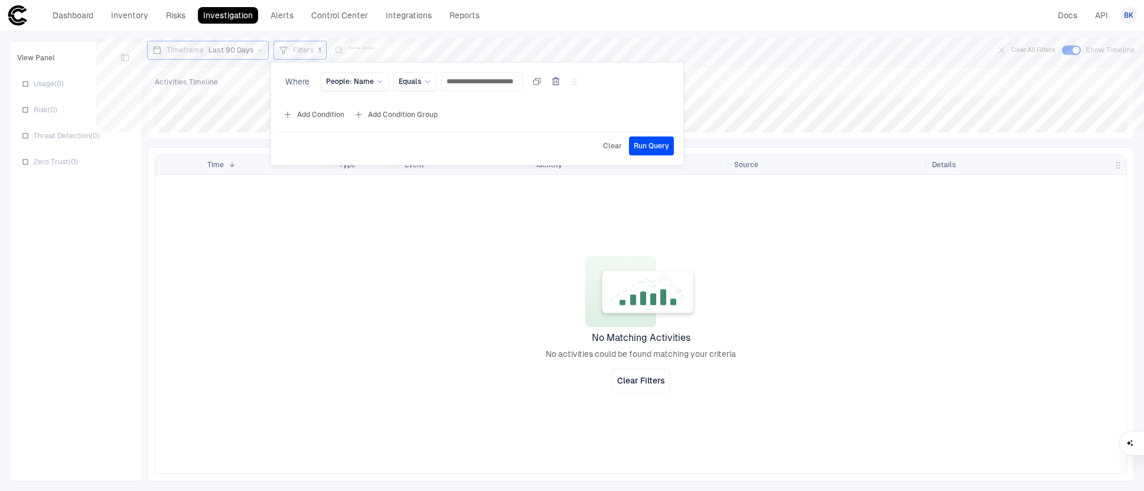
click at [615, 146] on span "Clear" at bounding box center [612, 145] width 19 height 9
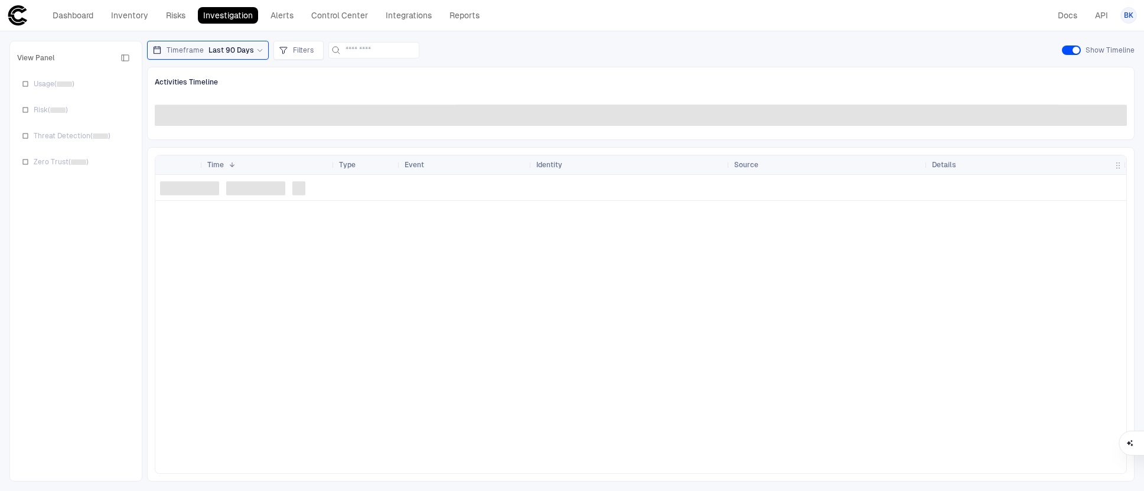
click at [249, 53] on span "Last 90 Days" at bounding box center [230, 49] width 45 height 9
click at [188, 99] on span "Last 24 Hours" at bounding box center [187, 98] width 47 height 9
click at [432, 238] on div at bounding box center [640, 324] width 971 height 298
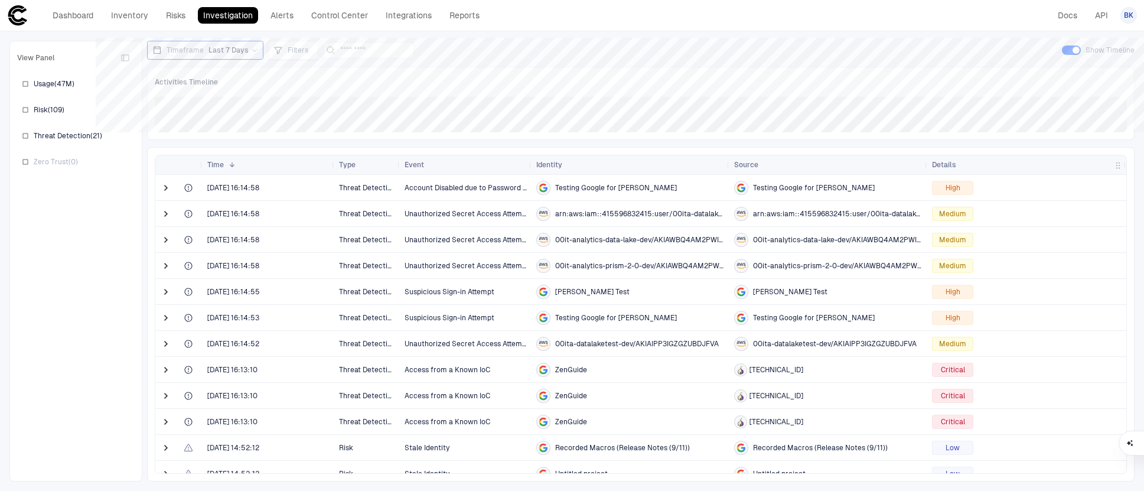
click at [569, 341] on span "00ita-datalaketest-dev/AKIAIPP3IGZGZUBDJFVA" at bounding box center [637, 343] width 164 height 9
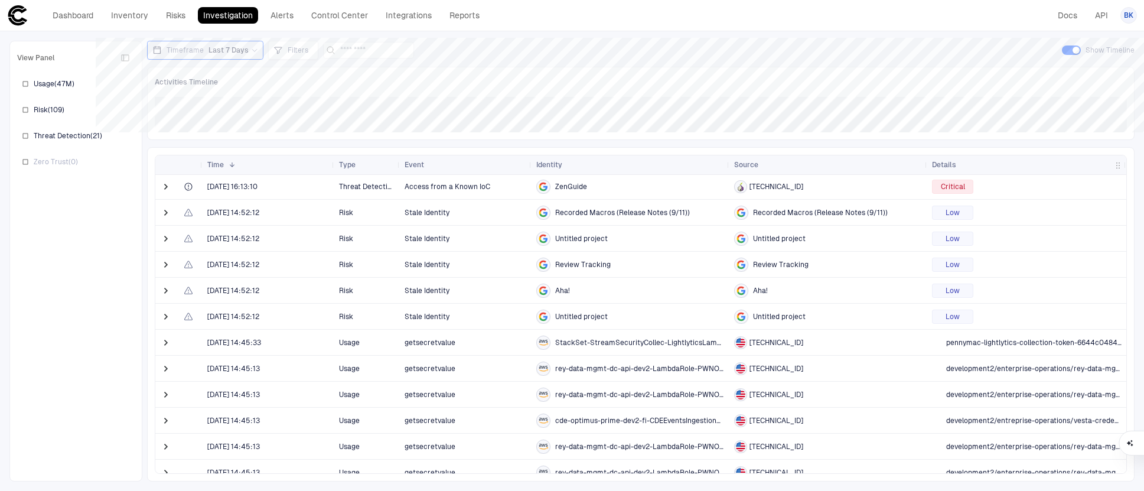
scroll to position [242, 0]
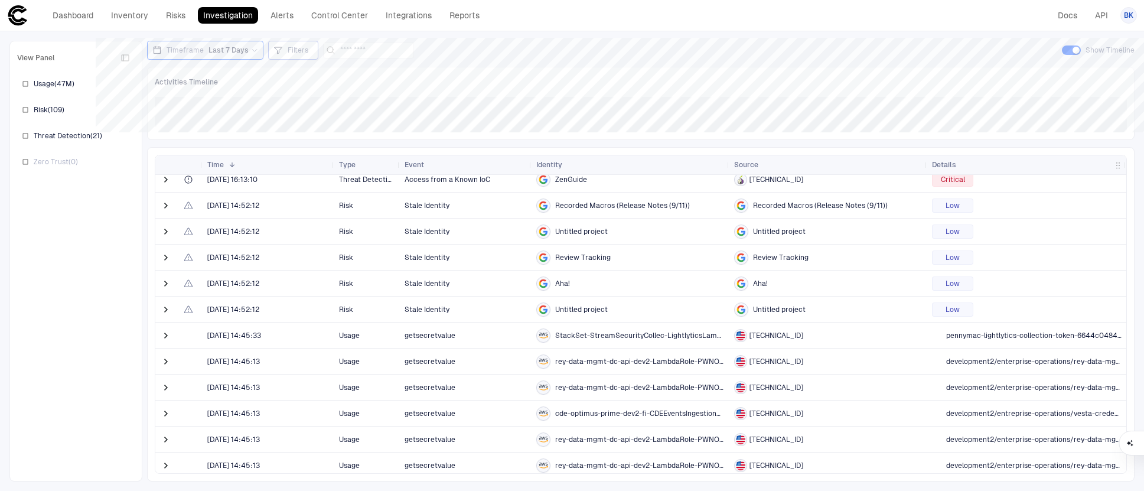
click at [288, 53] on span "Filters" at bounding box center [298, 49] width 21 height 9
click at [322, 113] on button "Add Condition" at bounding box center [308, 115] width 66 height 19
click at [331, 80] on span "Event: ID" at bounding box center [336, 81] width 30 height 9
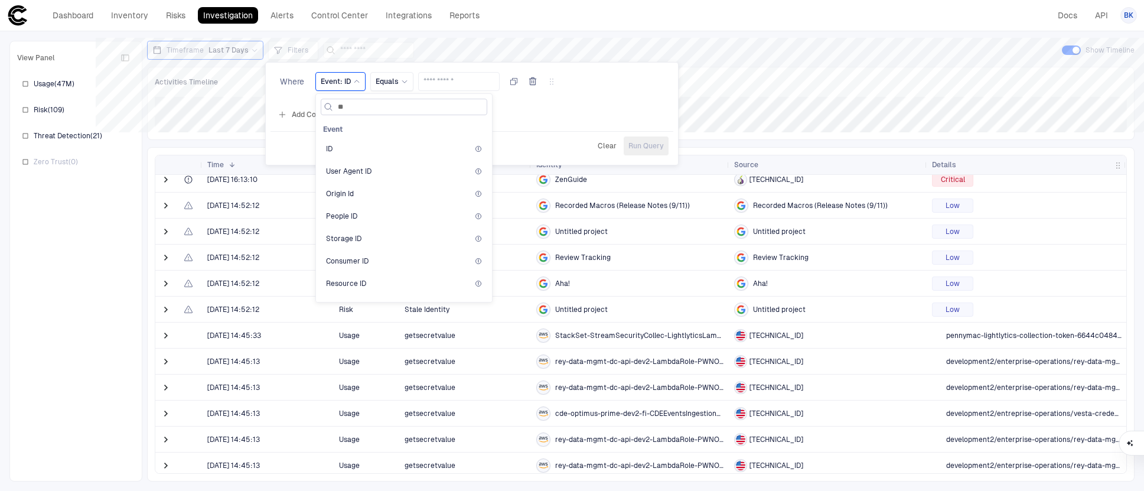
type input "*"
click at [417, 285] on div "Origin Id" at bounding box center [404, 283] width 156 height 9
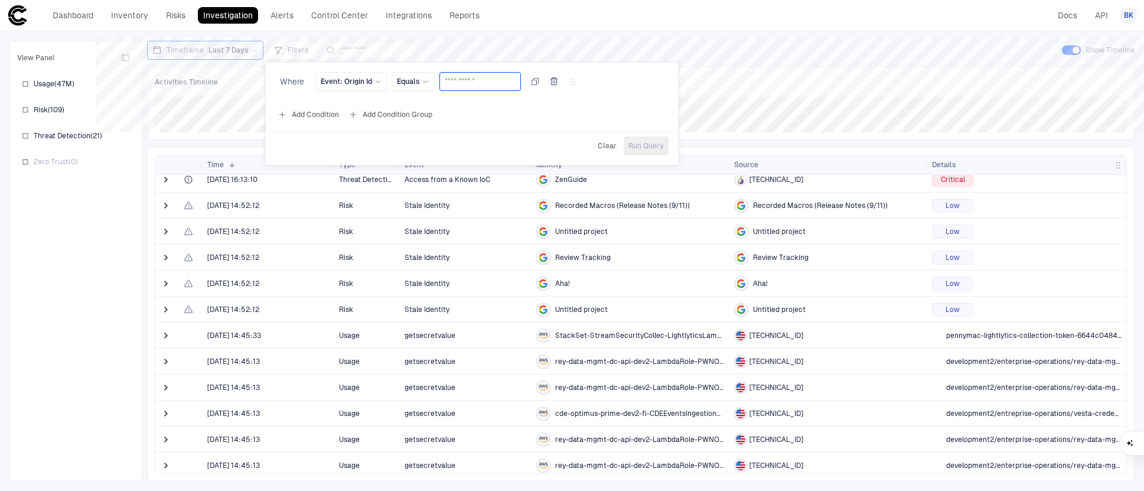
click at [476, 84] on input "text" at bounding box center [480, 82] width 71 height 18
click at [422, 83] on icon at bounding box center [425, 81] width 7 height 7
click at [246, 182] on div at bounding box center [572, 245] width 1144 height 491
click at [252, 178] on span "[DATE] 16:13:10" at bounding box center [232, 179] width 50 height 9
click at [171, 180] on span at bounding box center [166, 180] width 12 height 12
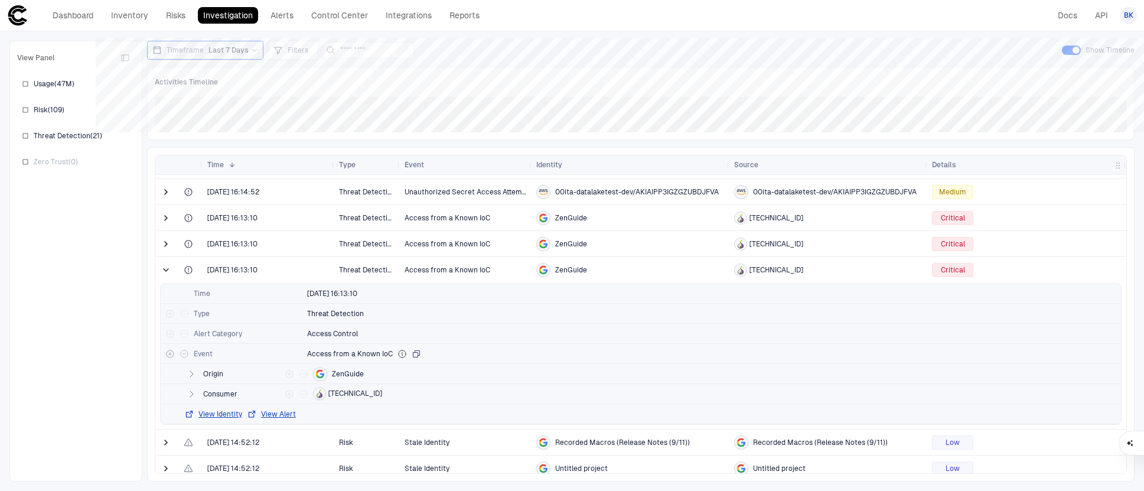
scroll to position [0, 0]
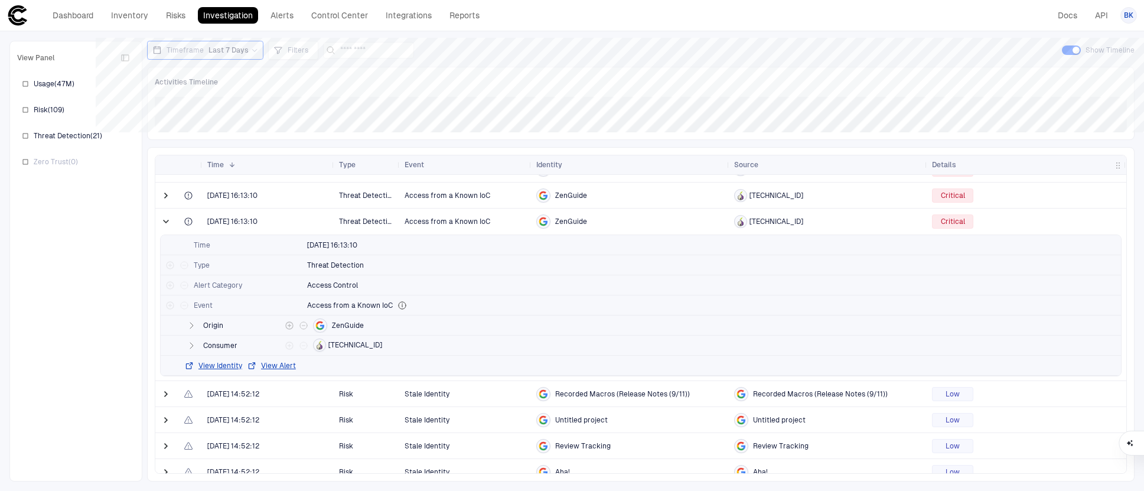
click at [194, 325] on icon "button" at bounding box center [191, 325] width 9 height 9
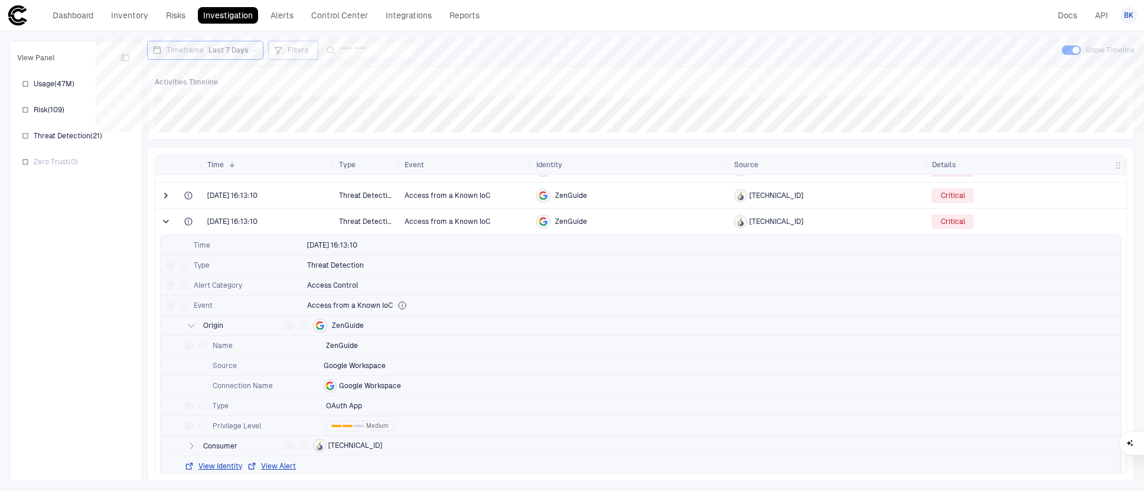
click at [293, 53] on span "Filters" at bounding box center [298, 49] width 21 height 9
click at [314, 116] on button "Add Condition" at bounding box center [308, 115] width 66 height 19
click at [334, 84] on span "Event: ID" at bounding box center [336, 81] width 30 height 9
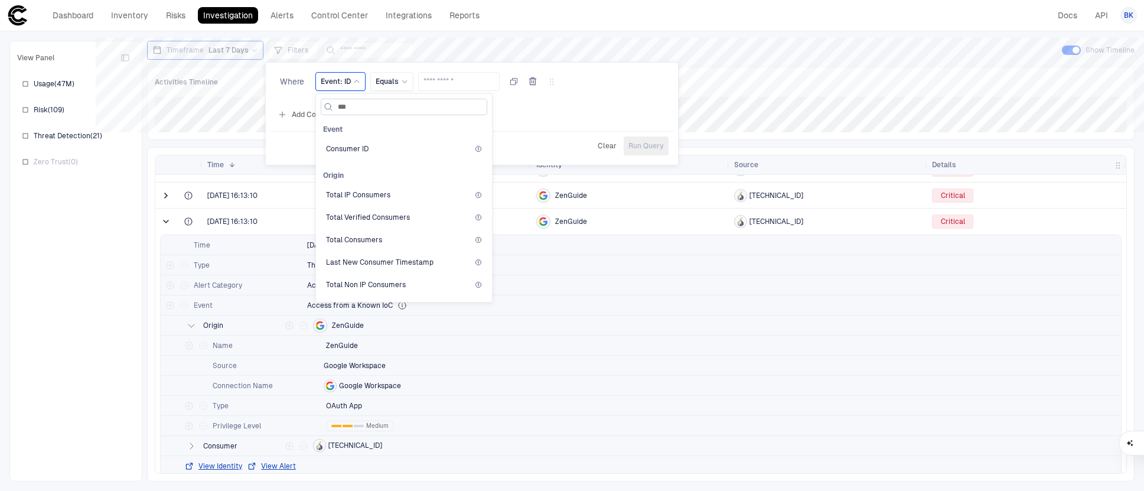
type input "****"
click at [384, 147] on div "Connection Name" at bounding box center [404, 148] width 156 height 9
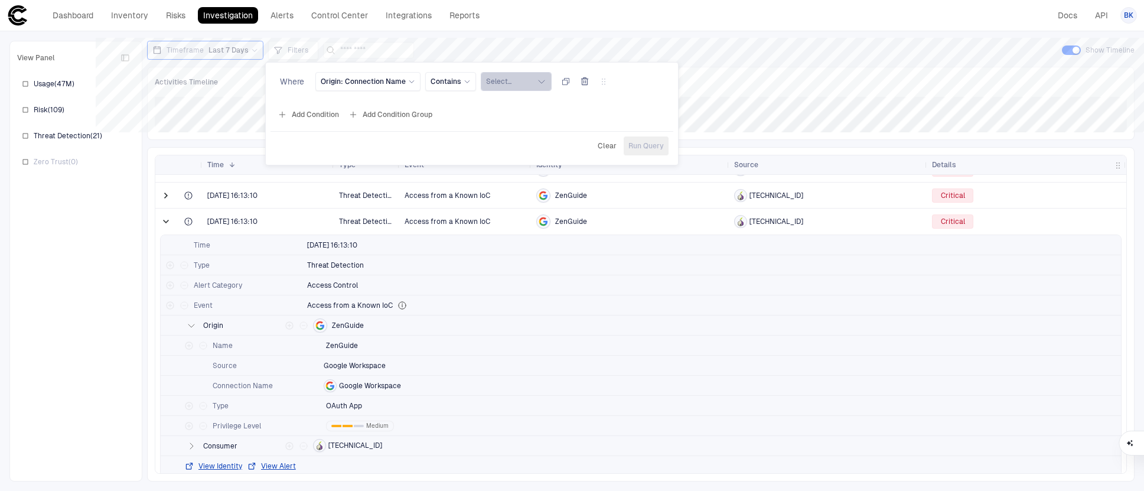
click at [497, 84] on button "Select..." at bounding box center [516, 81] width 71 height 19
click at [509, 196] on span "Google Workspace" at bounding box center [536, 196] width 63 height 9
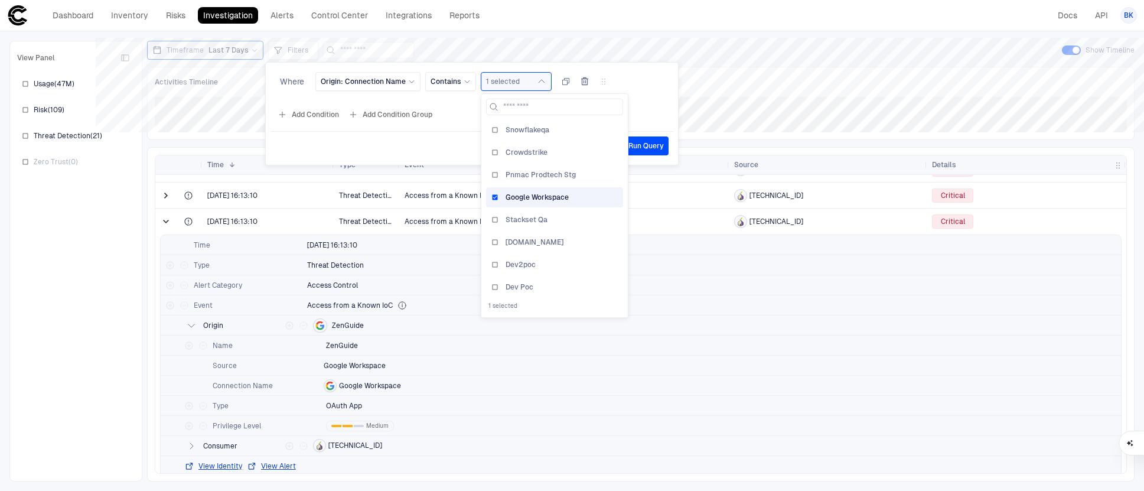
click at [655, 102] on div "Where Origin: Connection Name Contains 1 selected Pnmac Poc Pennymac Test Pnmac…" at bounding box center [471, 97] width 403 height 61
click at [639, 142] on span "Run Query" at bounding box center [645, 145] width 35 height 9
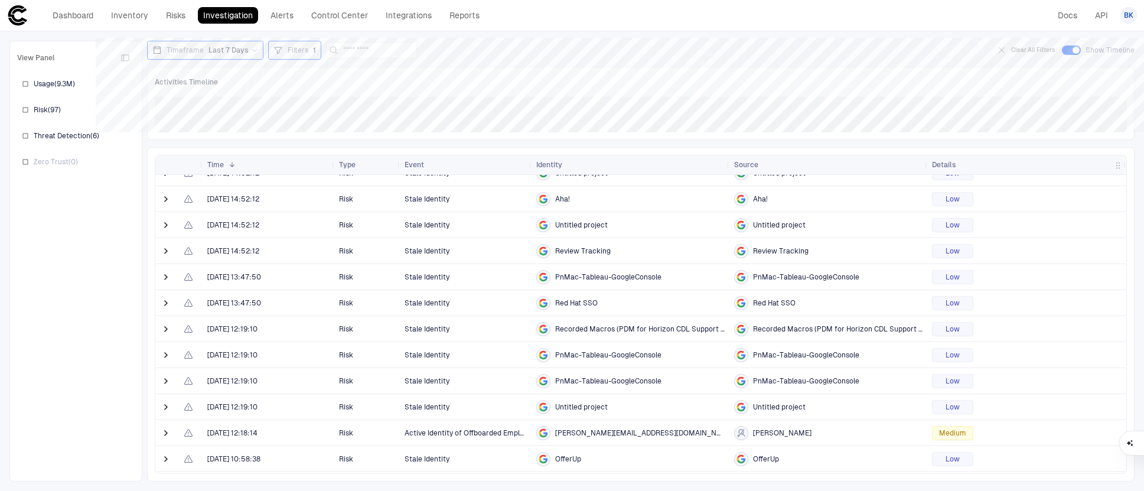
scroll to position [209, 0]
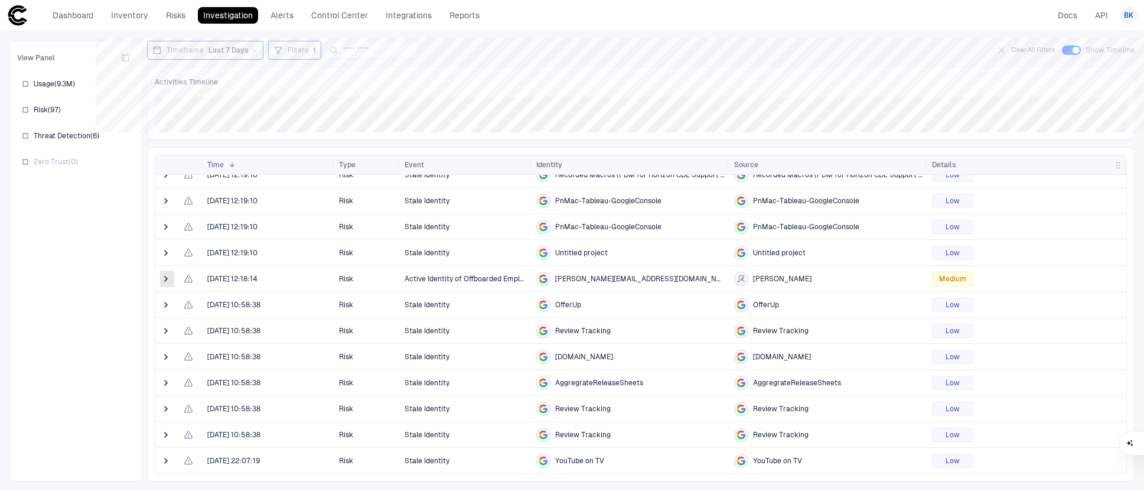
click at [164, 280] on span at bounding box center [166, 279] width 12 height 12
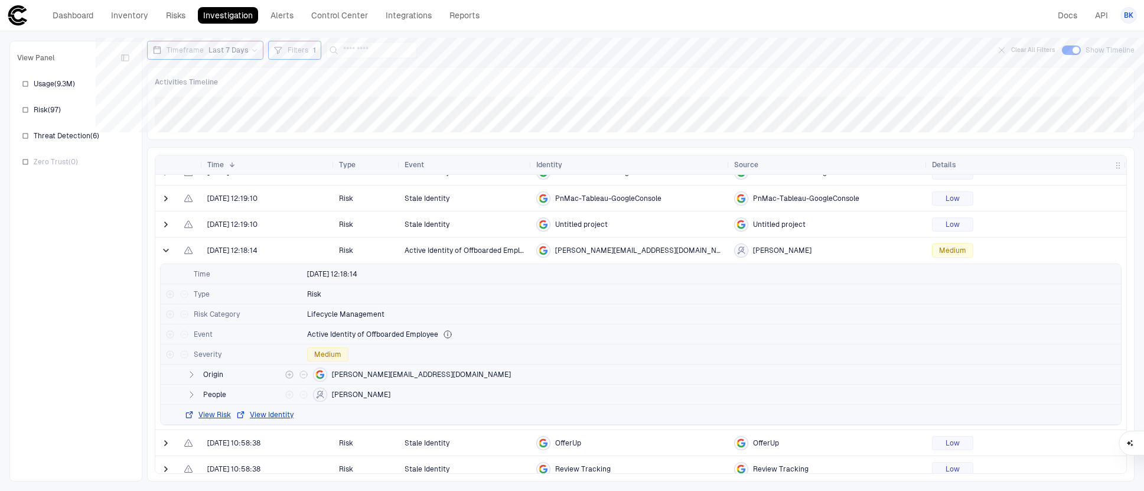
click at [194, 380] on button "button" at bounding box center [191, 374] width 14 height 14
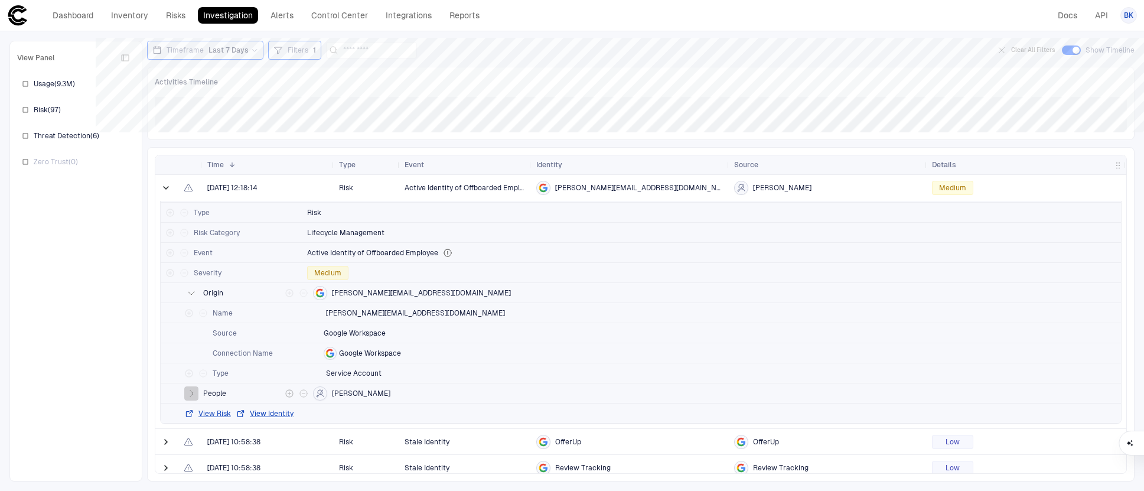
click at [192, 392] on icon "button" at bounding box center [191, 392] width 9 height 9
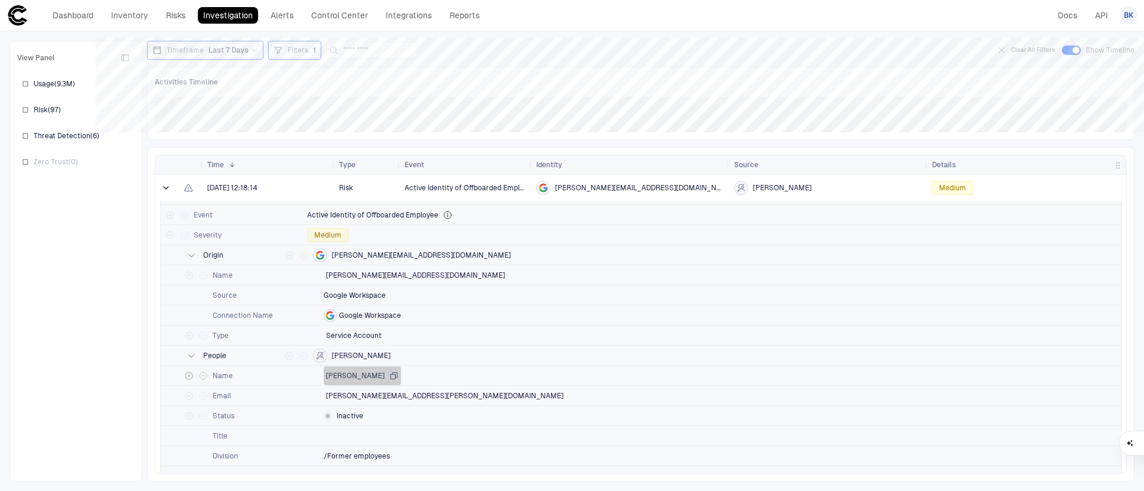
click at [391, 376] on icon "button" at bounding box center [394, 375] width 6 height 6
click at [188, 12] on link "Risks" at bounding box center [176, 15] width 30 height 17
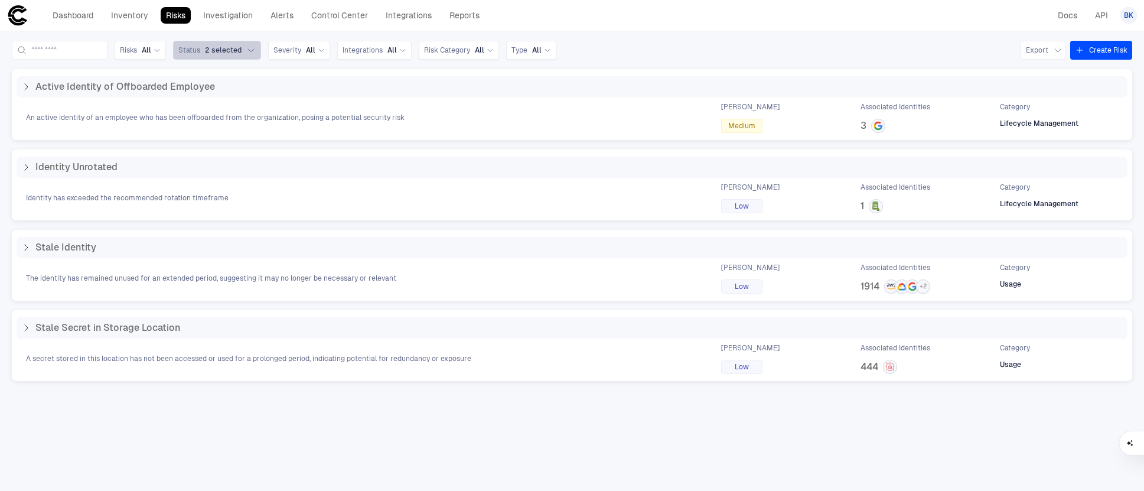
click at [256, 48] on icon "button" at bounding box center [250, 49] width 9 height 9
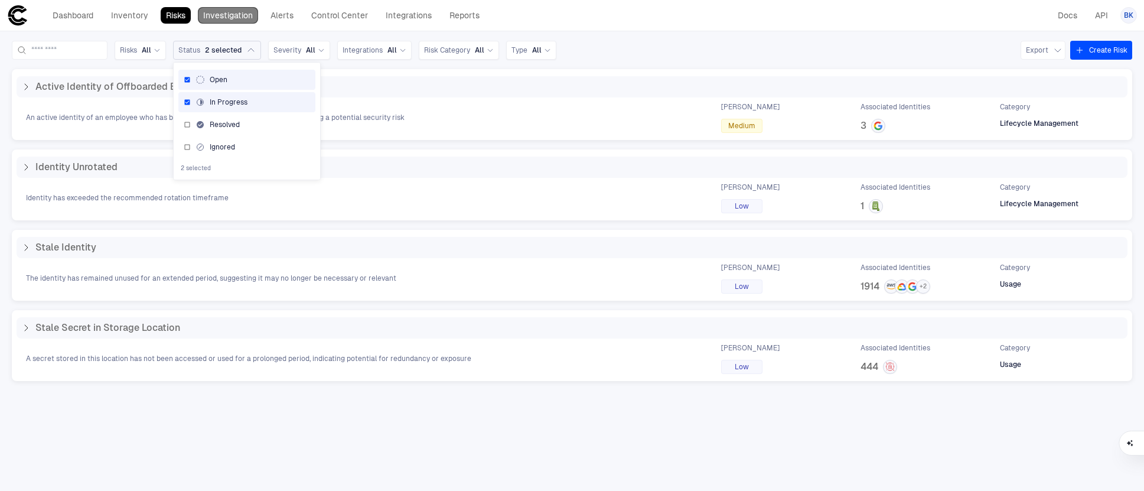
click at [231, 19] on link "Investigation" at bounding box center [228, 15] width 60 height 17
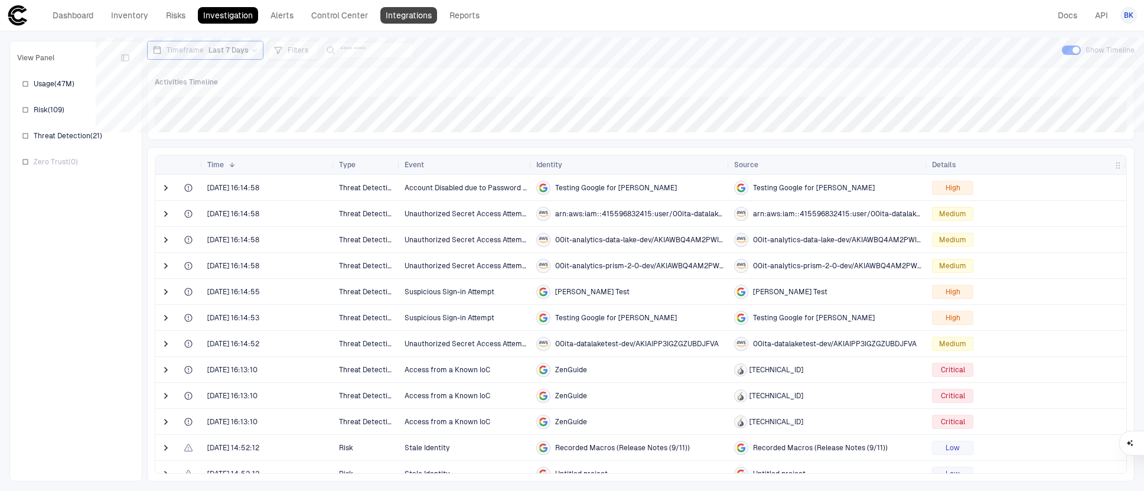
click at [416, 12] on link "Integrations" at bounding box center [408, 15] width 57 height 17
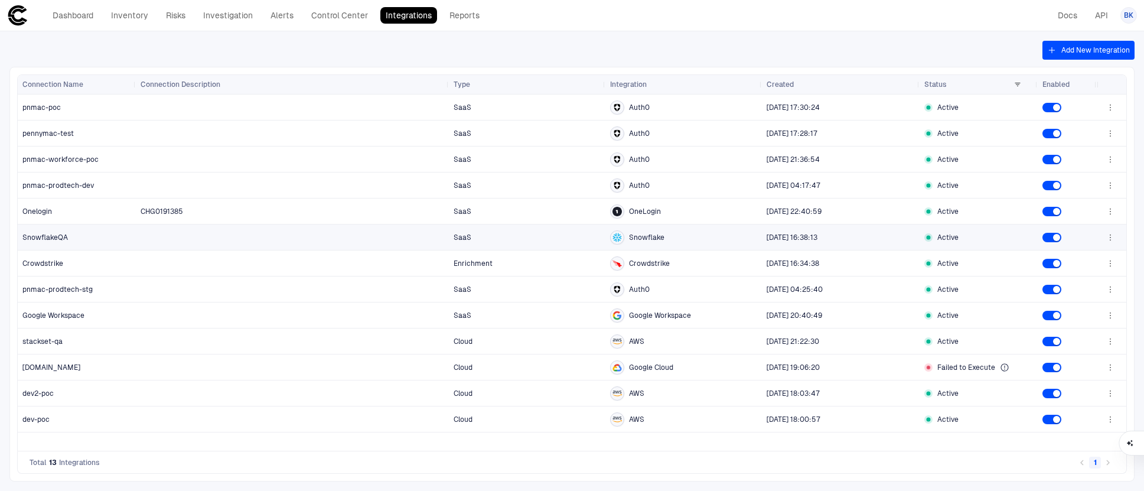
click at [98, 235] on span "SnowflakeQA" at bounding box center [76, 238] width 109 height 24
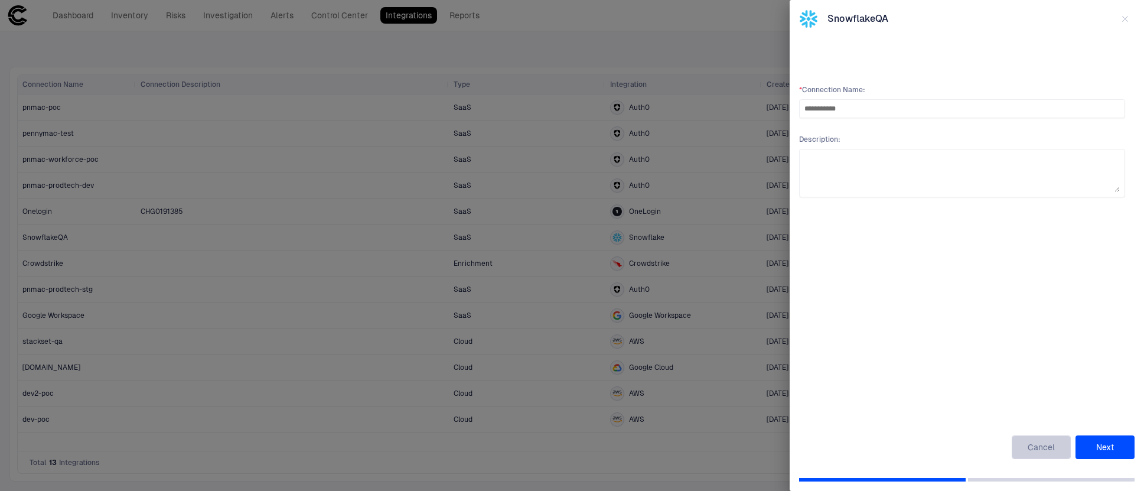
click at [1029, 443] on button "Cancel" at bounding box center [1040, 447] width 59 height 24
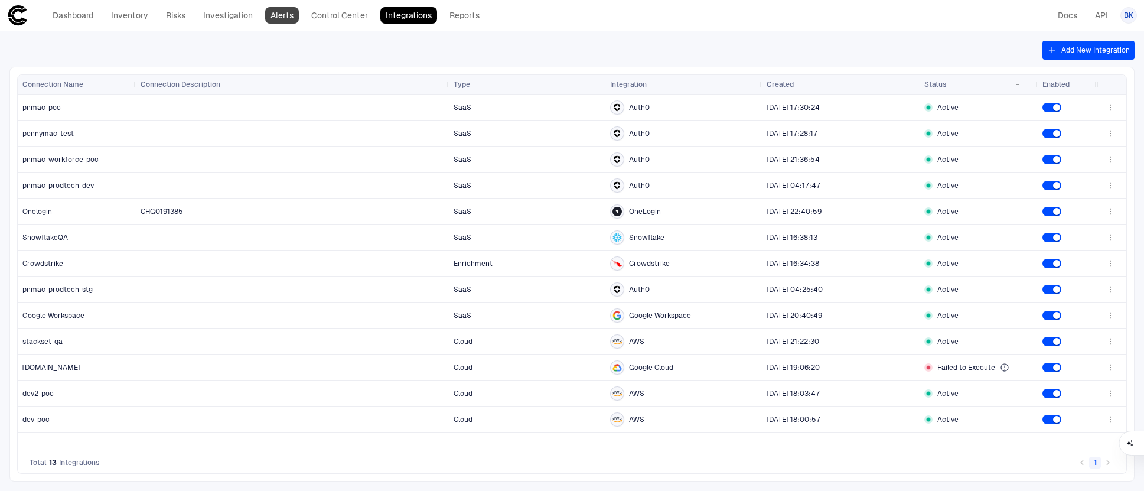
click at [281, 16] on link "Alerts" at bounding box center [282, 15] width 34 height 17
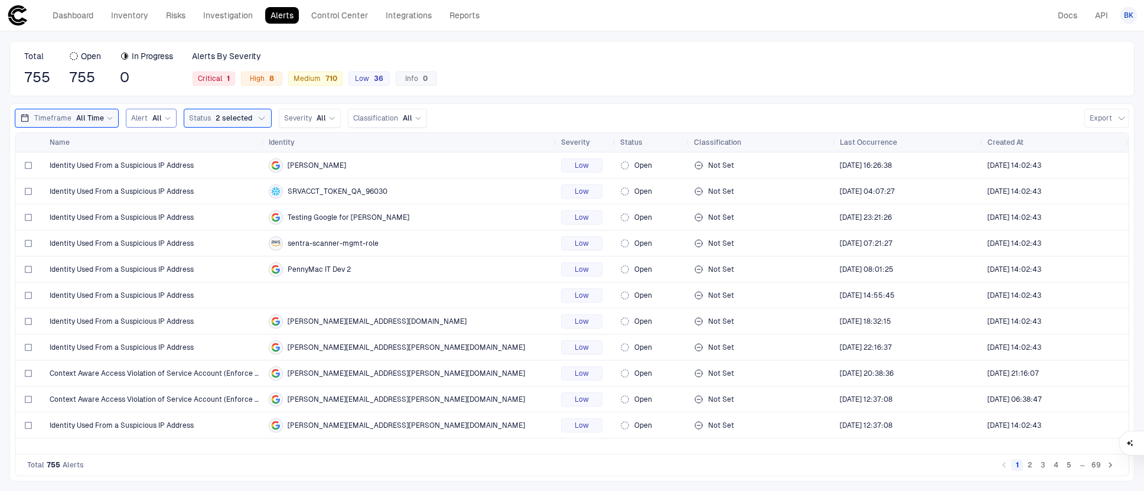
click at [138, 122] on span "Alert" at bounding box center [139, 117] width 17 height 9
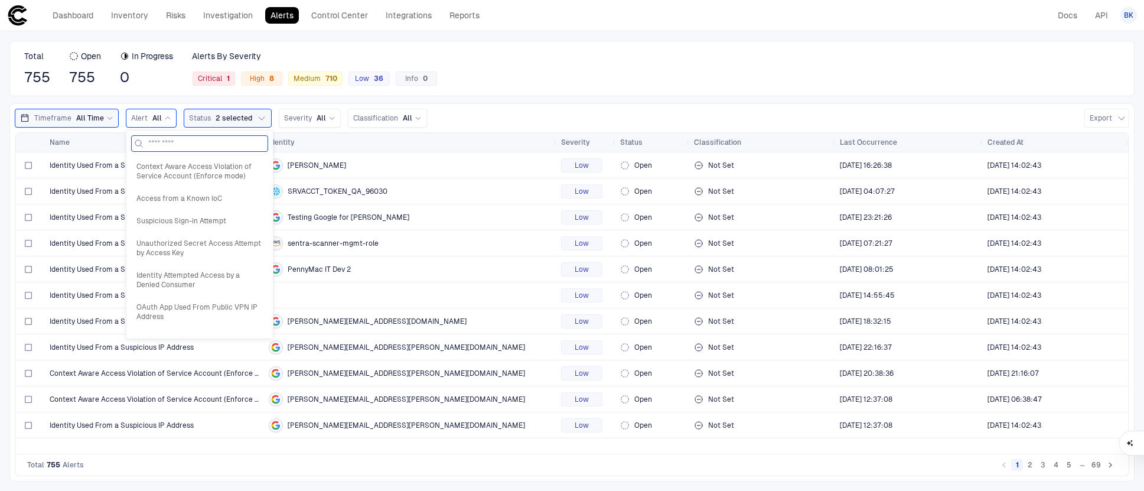
click at [156, 143] on input at bounding box center [206, 143] width 117 height 15
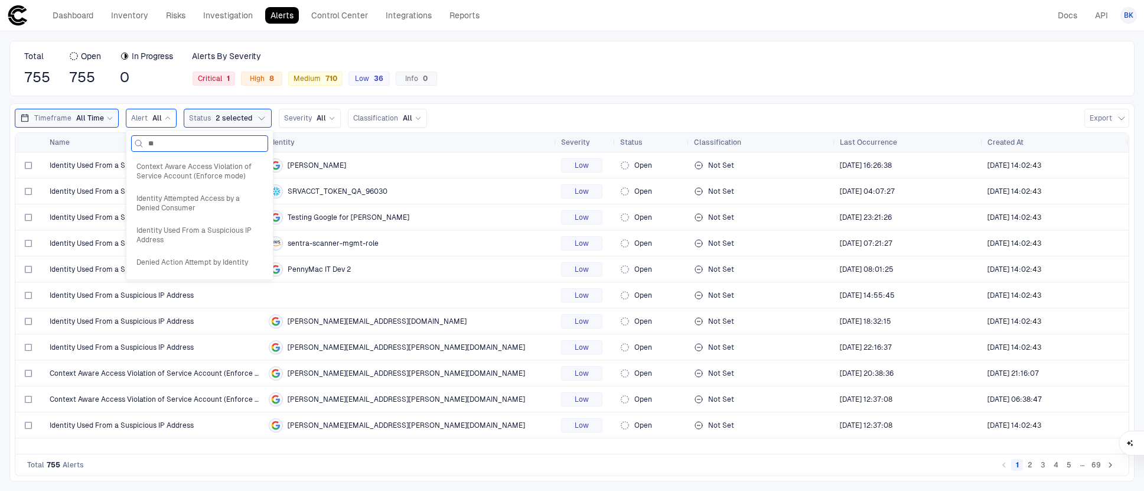
type input "*"
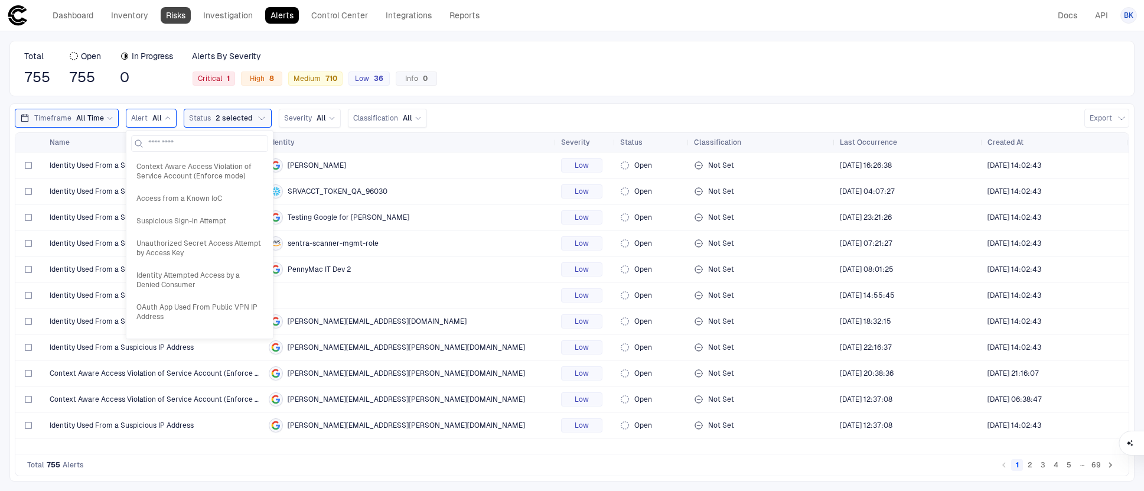
click at [177, 14] on link "Risks" at bounding box center [176, 15] width 30 height 17
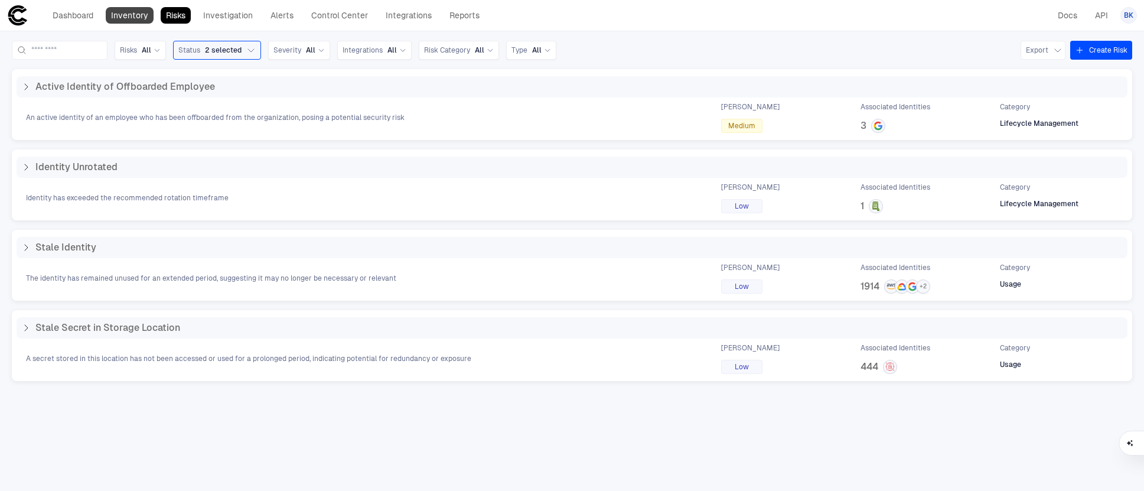
click at [125, 15] on link "Inventory" at bounding box center [130, 15] width 48 height 17
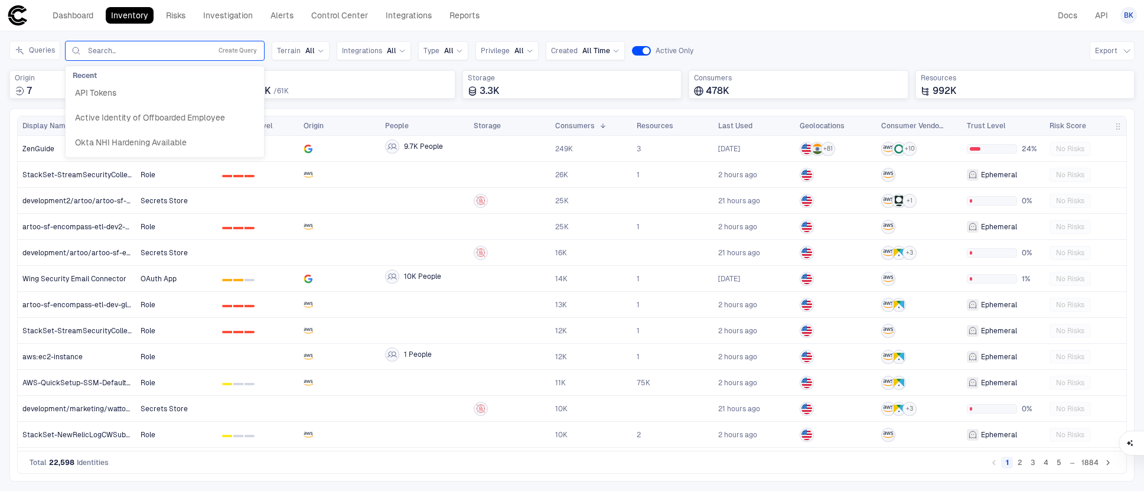
click at [135, 52] on input "text" at bounding box center [147, 50] width 120 height 9
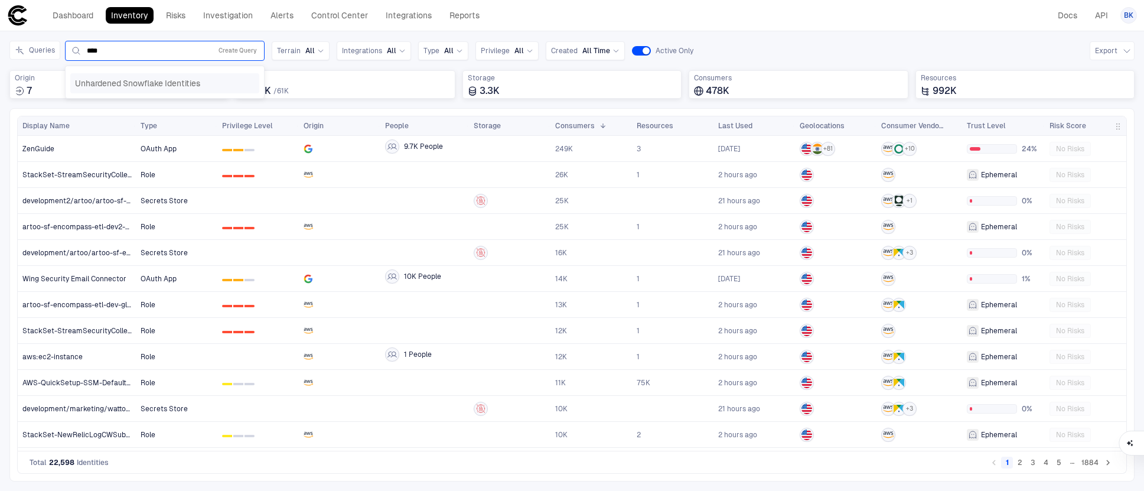
click at [125, 83] on span "Unhardened Snowflake Identities" at bounding box center [137, 83] width 125 height 11
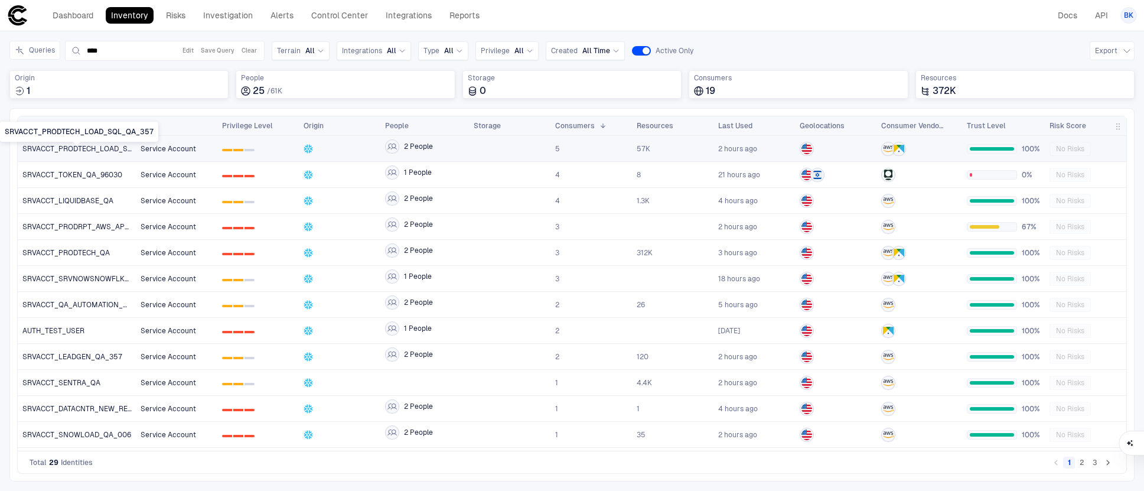
type input "****"
click at [79, 151] on span "SRVACCT_PRODTECH_LOAD_SQL_QA_357" at bounding box center [76, 148] width 109 height 9
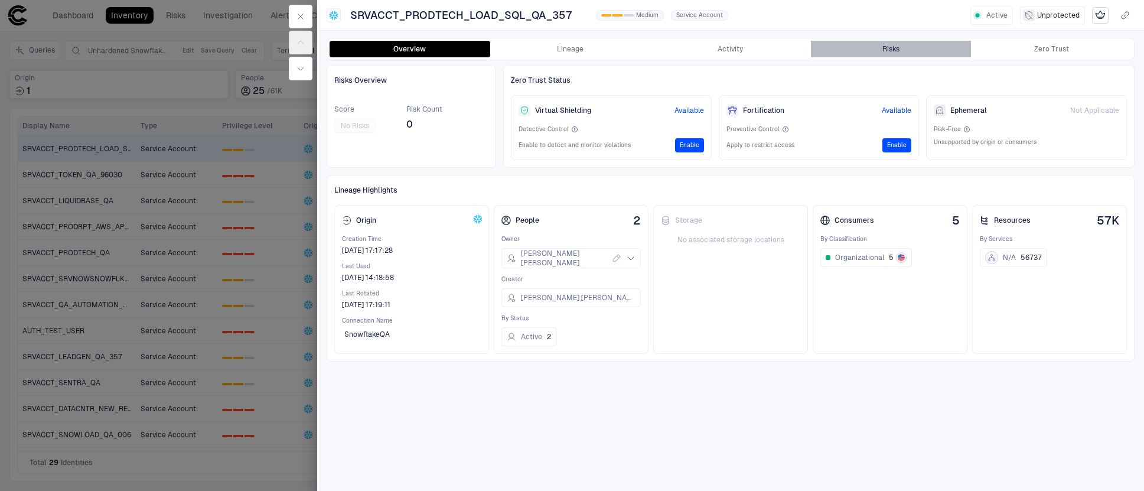
click at [895, 48] on div "Risks" at bounding box center [890, 48] width 17 height 9
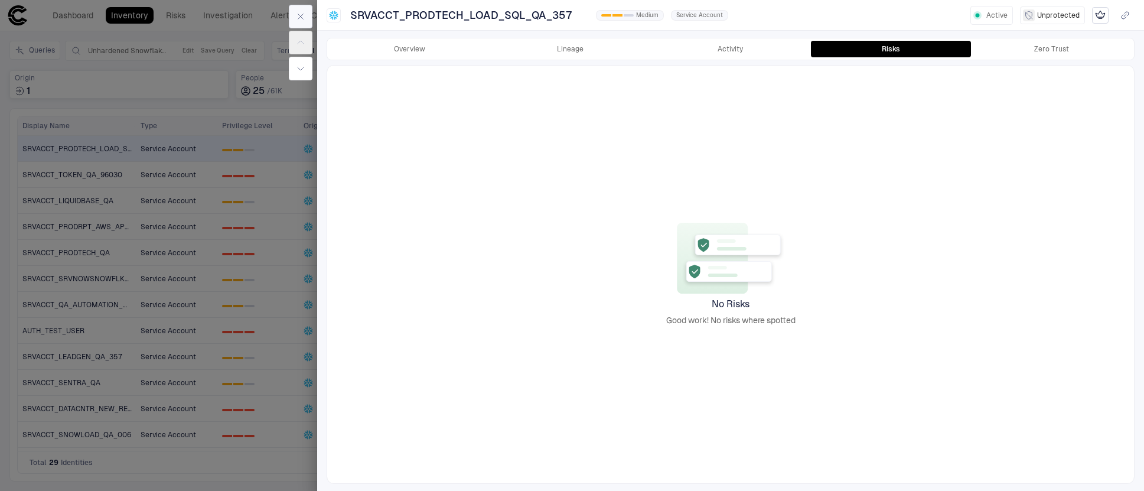
click at [300, 13] on icon "button" at bounding box center [300, 16] width 9 height 9
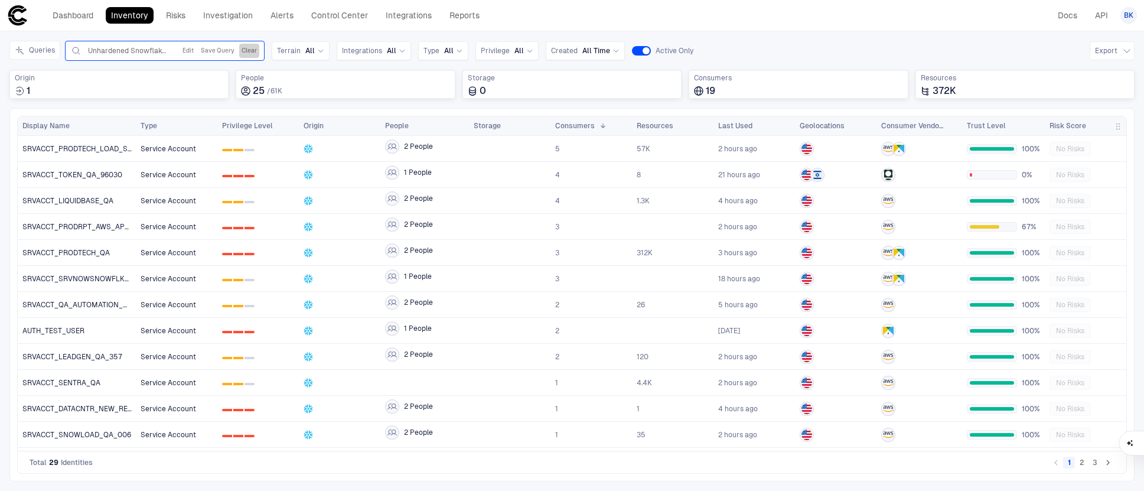
click at [251, 50] on button "Clear" at bounding box center [249, 51] width 20 height 14
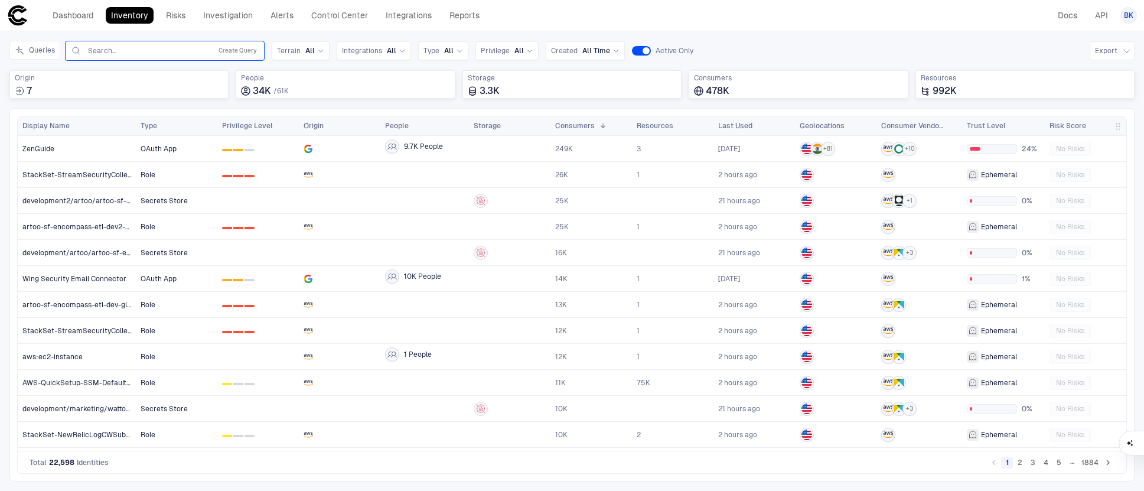
click at [107, 50] on input "text" at bounding box center [147, 50] width 120 height 9
click at [146, 51] on input "*******" at bounding box center [147, 50] width 120 height 9
type input "**********"
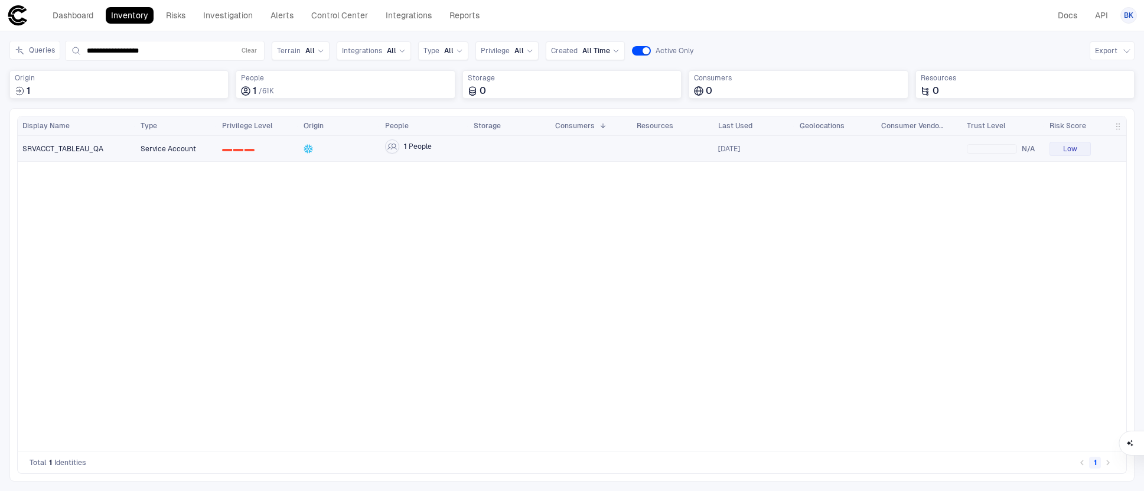
click at [79, 149] on span "SRVACCT_TABLEAU_QA" at bounding box center [62, 148] width 81 height 9
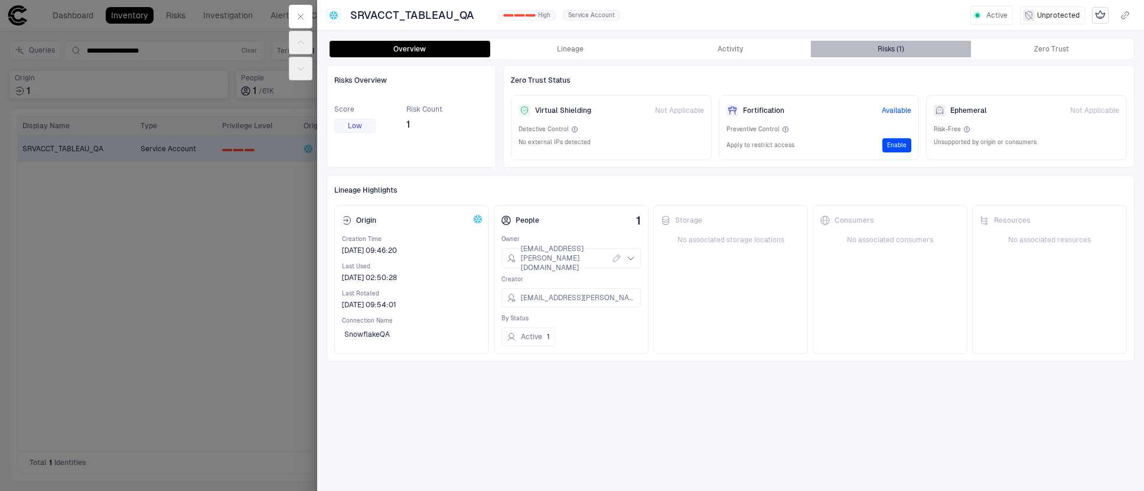
click at [899, 50] on div "Risks (1)" at bounding box center [890, 48] width 27 height 9
